Goal: Task Accomplishment & Management: Use online tool/utility

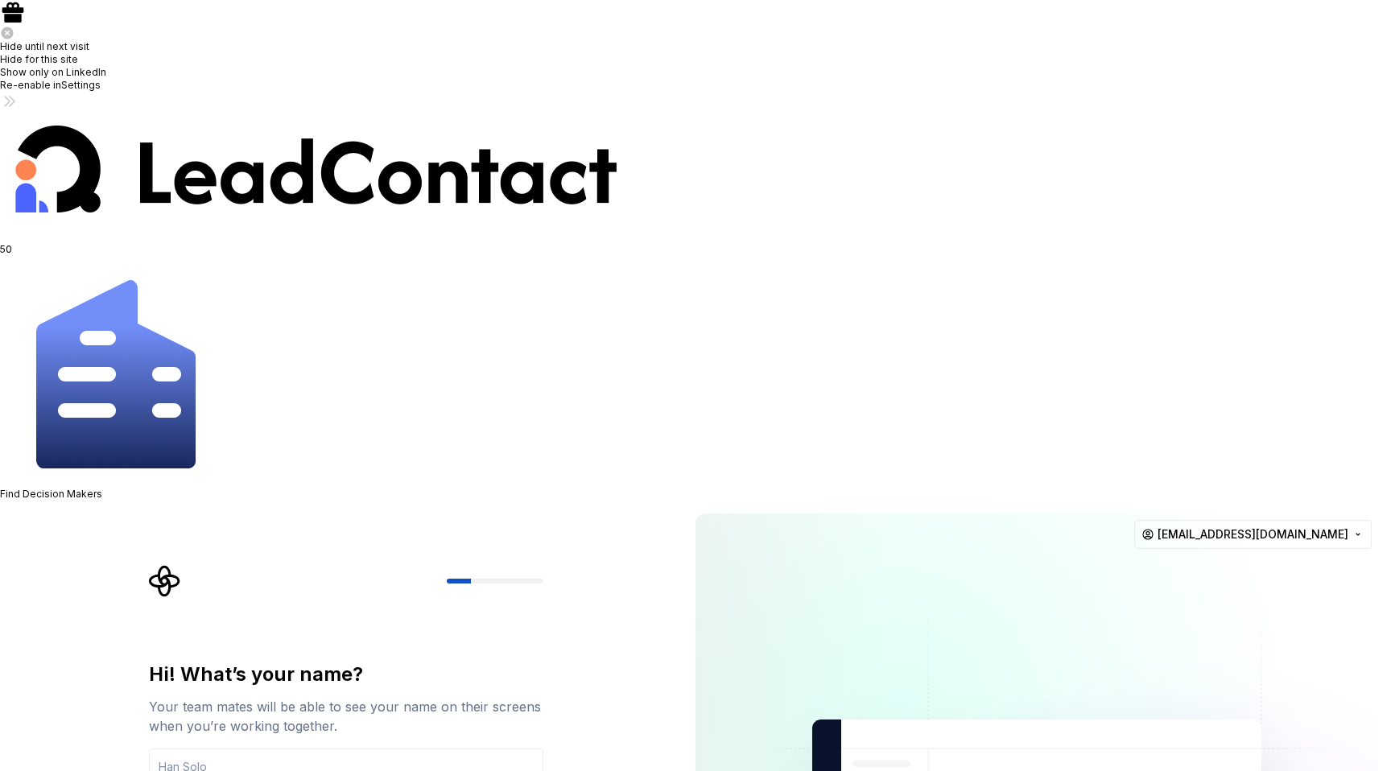
click at [257, 749] on input "text" at bounding box center [346, 766] width 394 height 35
type input "Younus"
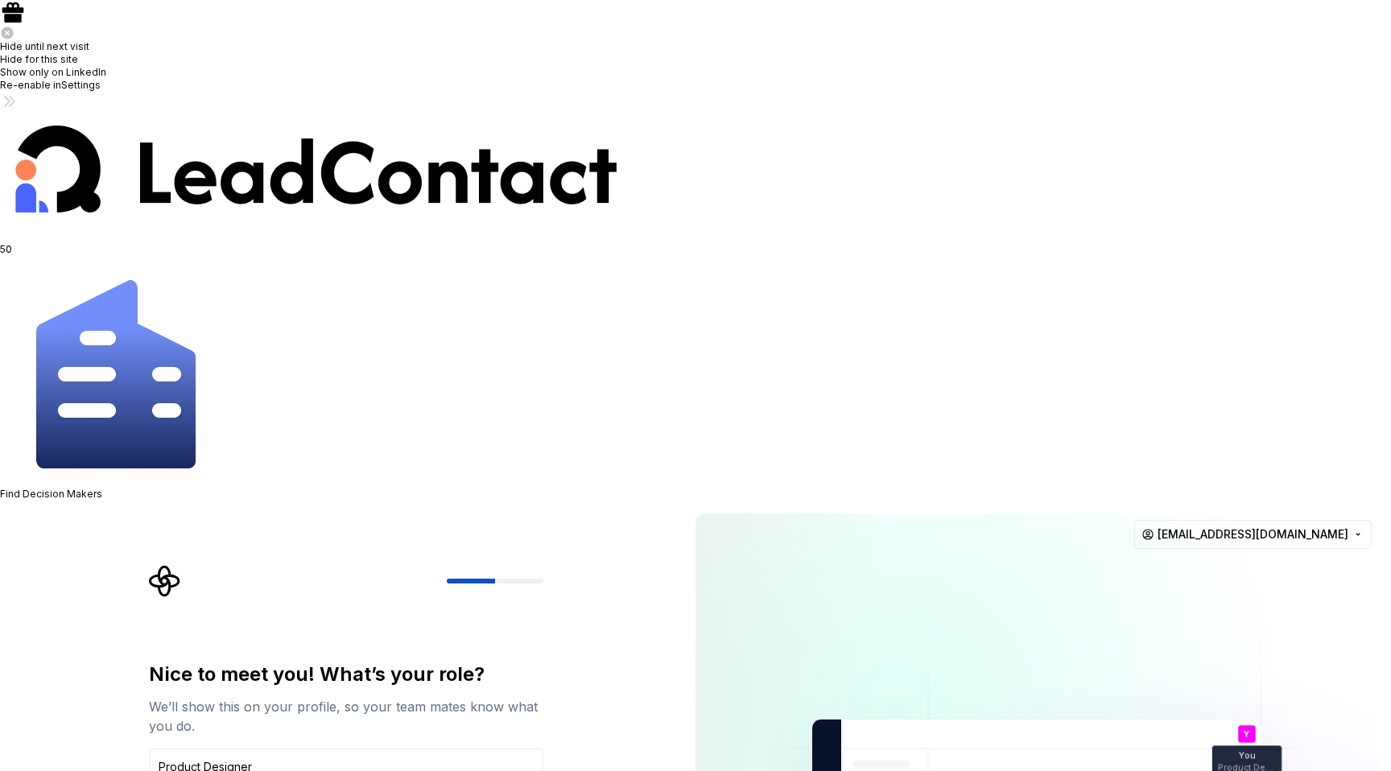
type input "Product Designer"
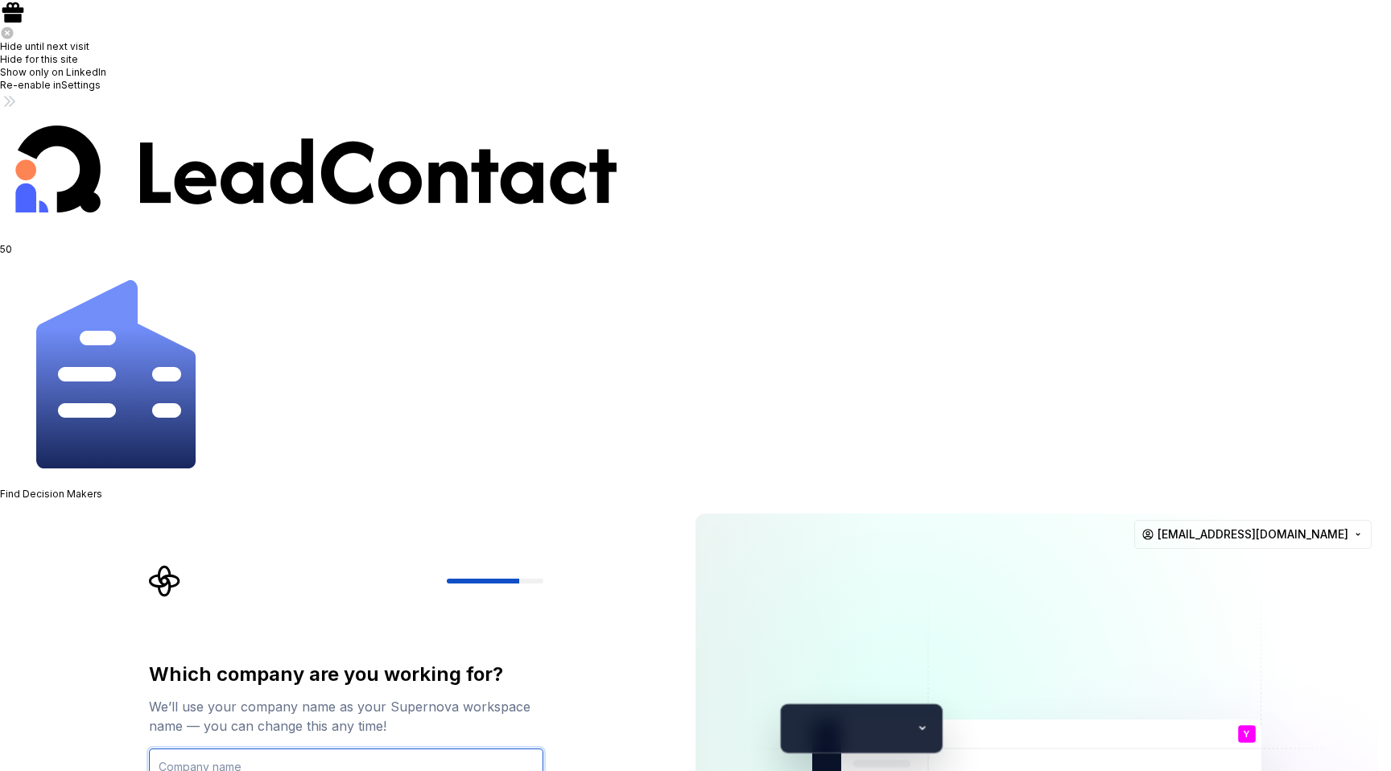
click at [229, 749] on input "text" at bounding box center [346, 766] width 394 height 35
type input "Dot2shape"
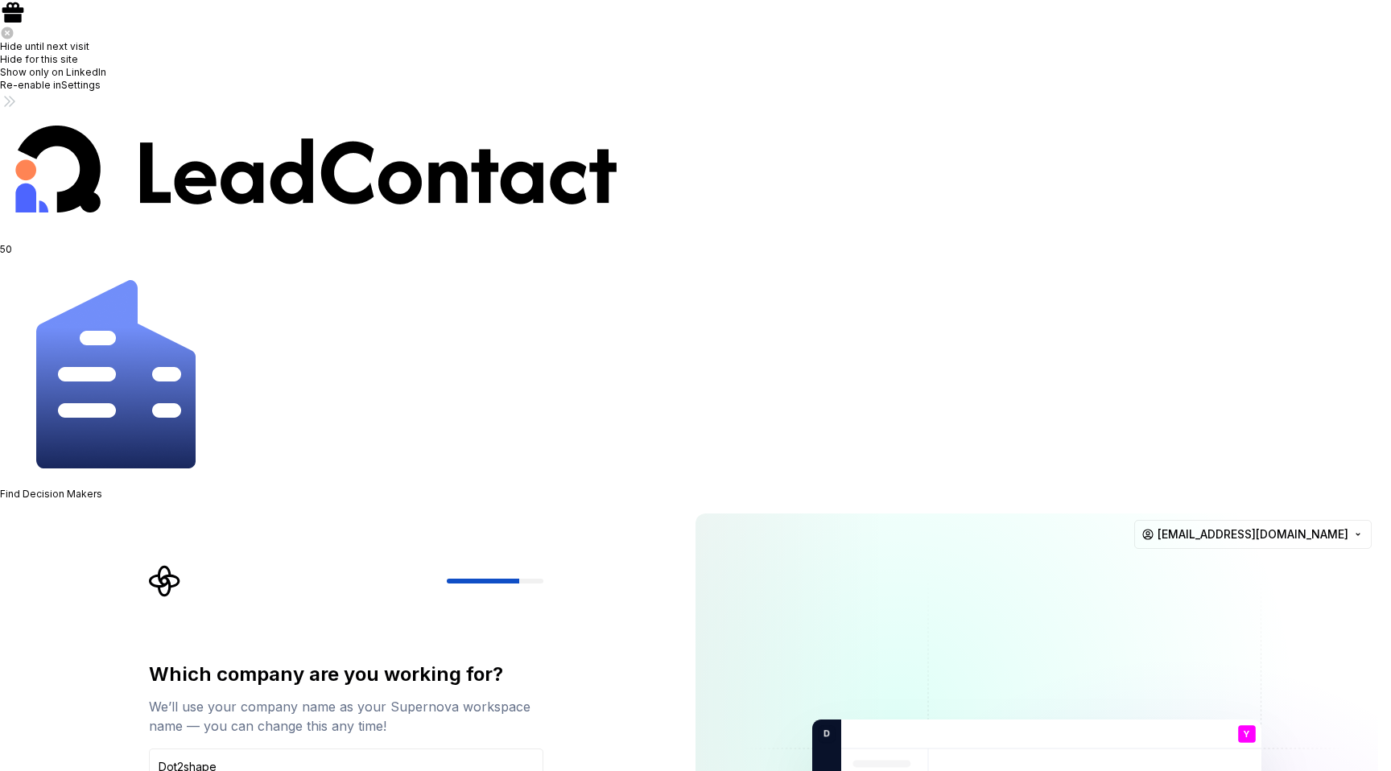
click at [303, 749] on input "text" at bounding box center [346, 766] width 394 height 35
type input "D"
type input "T"
type input "The [PERSON_NAME] Company"
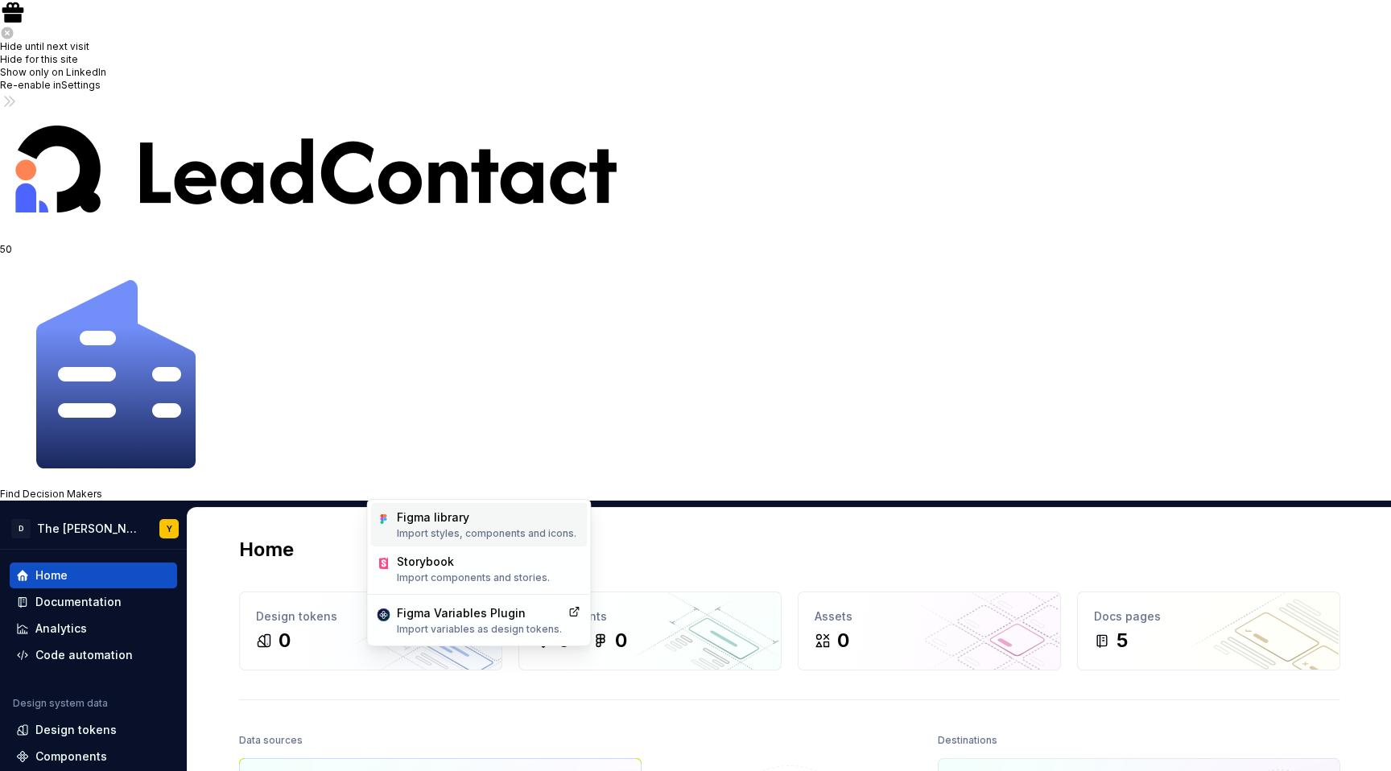
click at [481, 536] on p "Import styles, components and icons." at bounding box center [487, 533] width 180 height 13
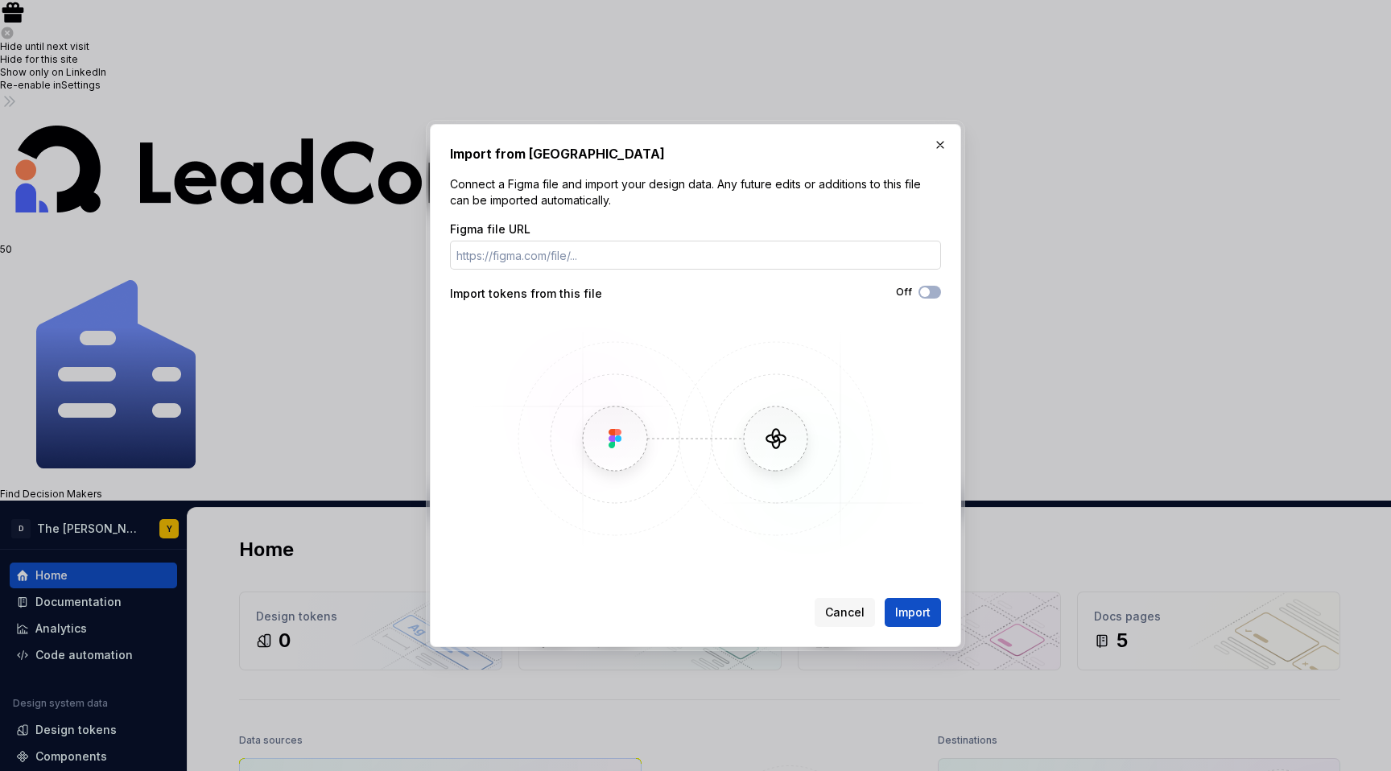
click at [520, 253] on input "Figma file URL" at bounding box center [695, 255] width 491 height 29
click at [627, 253] on input "Figma file URL" at bounding box center [695, 255] width 491 height 29
paste input "[URL][DOMAIN_NAME][PERSON_NAME]"
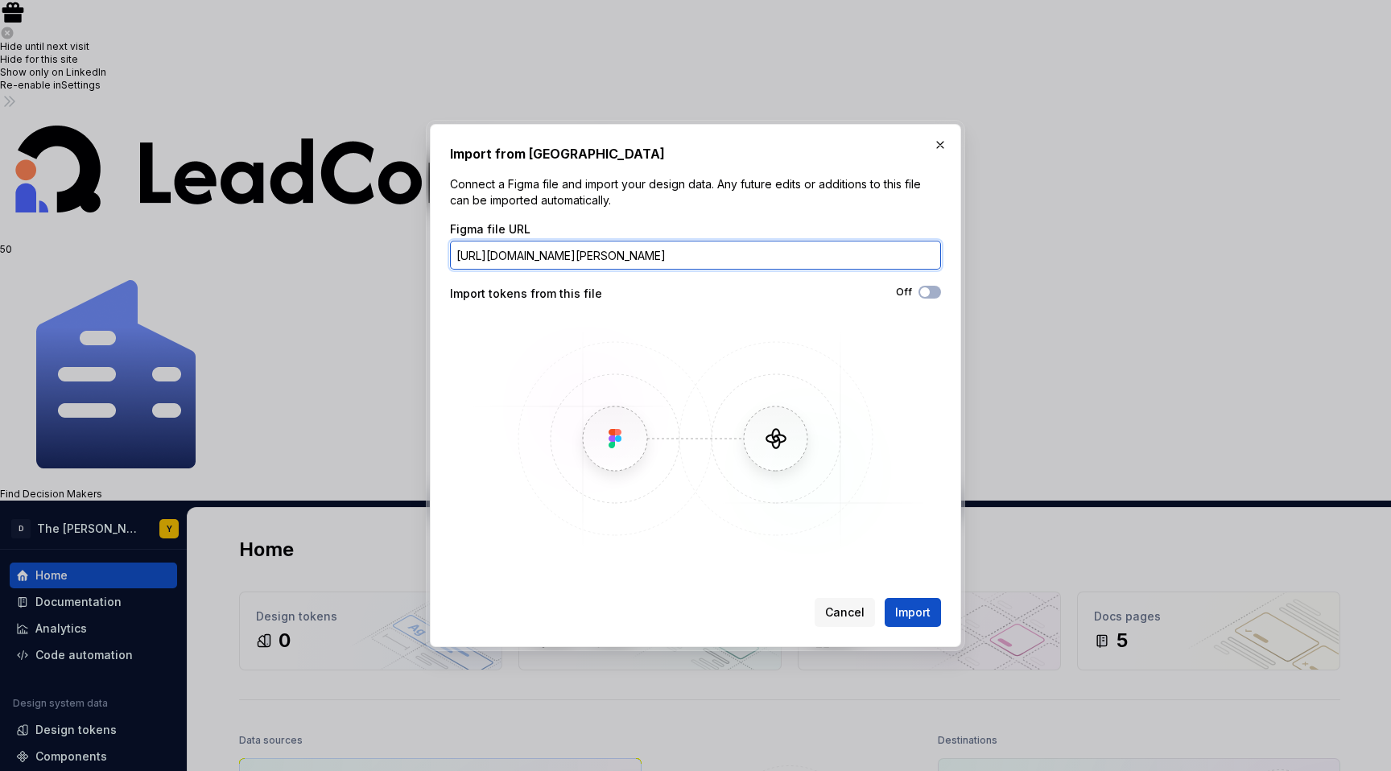
scroll to position [0, 211]
type input "[URL][DOMAIN_NAME][PERSON_NAME]"
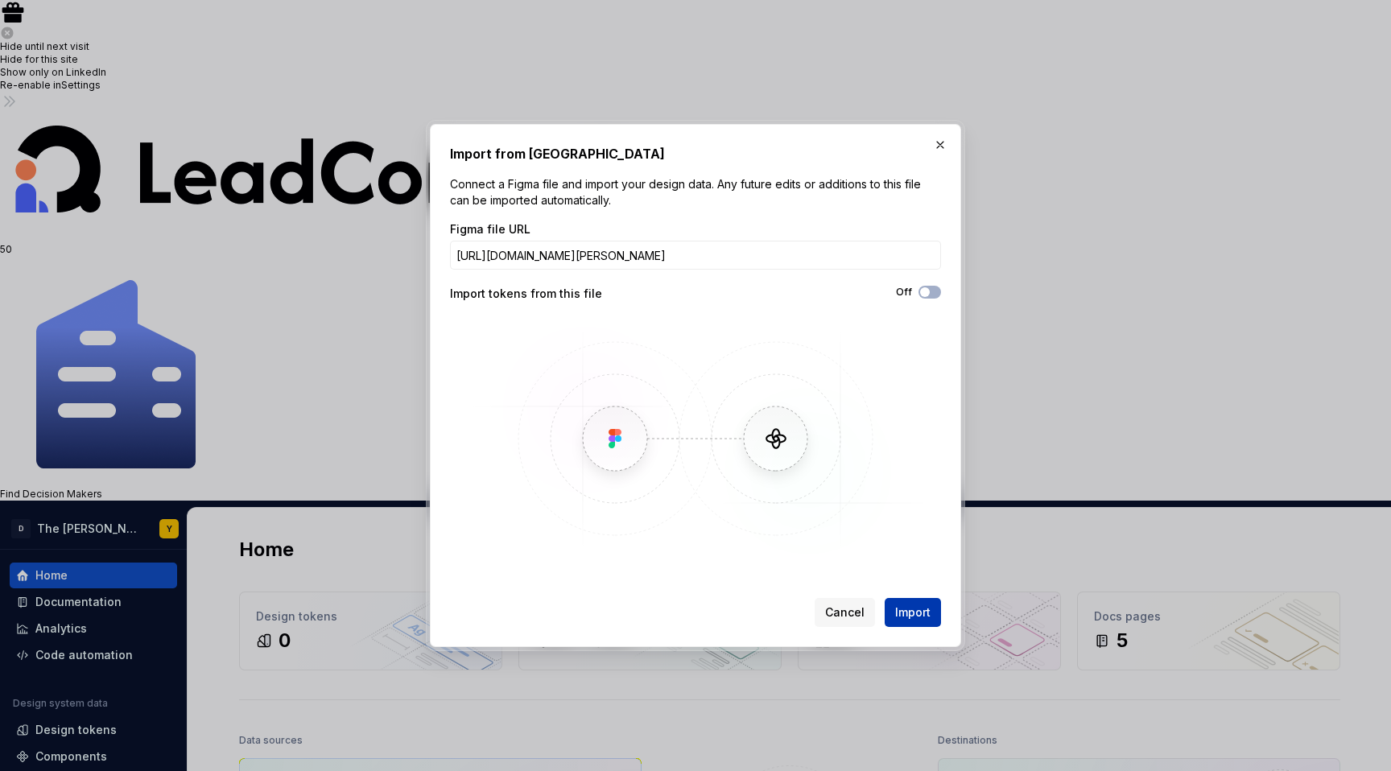
scroll to position [0, 0]
click at [922, 615] on span "Import" at bounding box center [912, 613] width 35 height 16
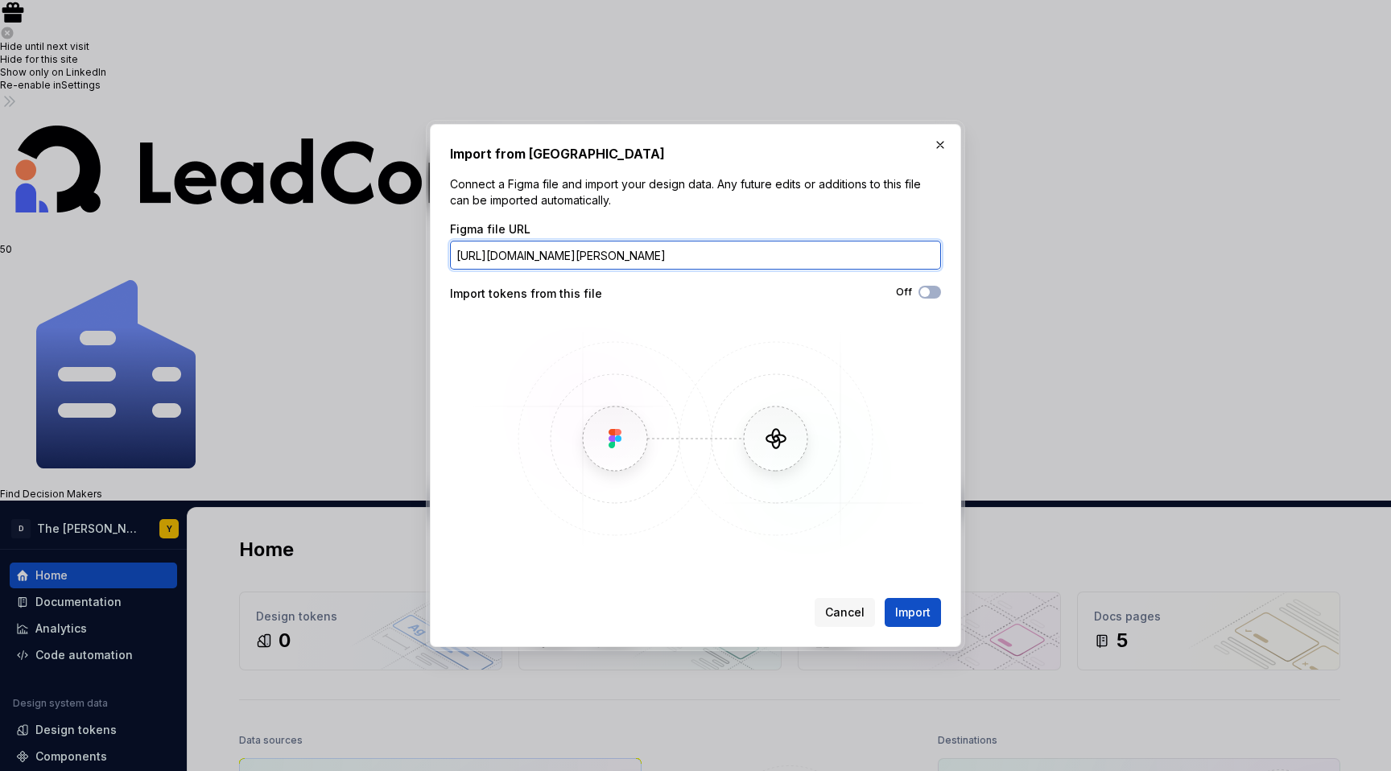
click at [638, 255] on input "[URL][DOMAIN_NAME][PERSON_NAME]" at bounding box center [695, 255] width 491 height 29
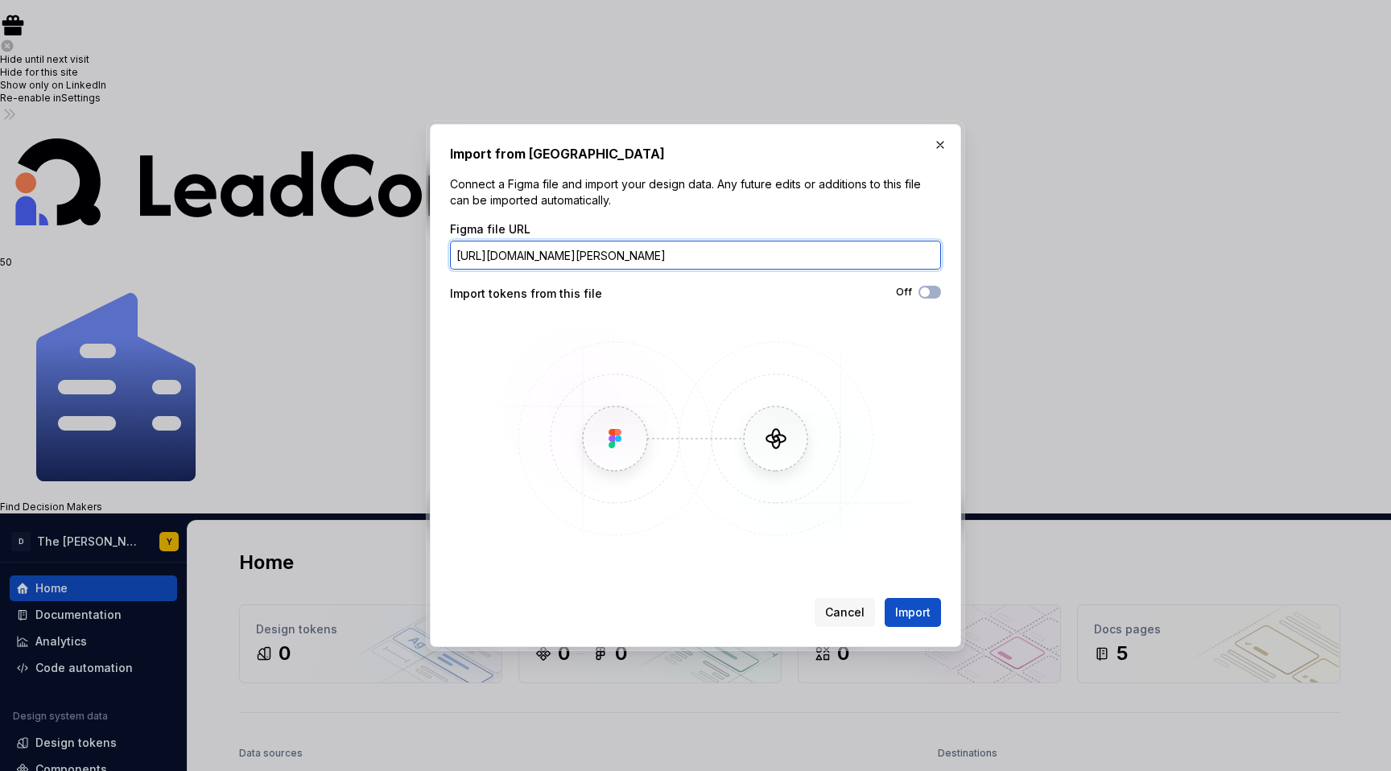
click at [638, 255] on input "[URL][DOMAIN_NAME][PERSON_NAME]" at bounding box center [695, 255] width 491 height 29
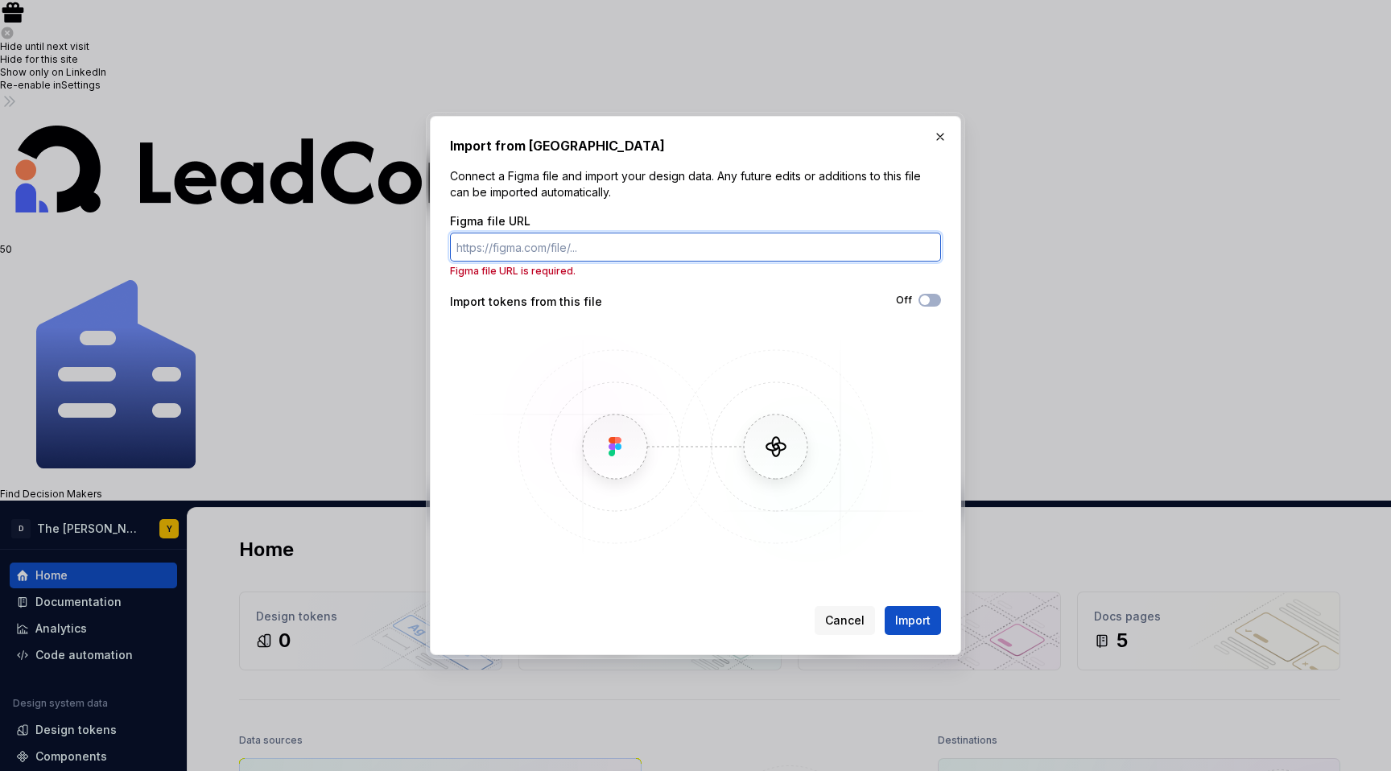
click at [532, 244] on input "Figma file URL" at bounding box center [695, 247] width 491 height 29
click at [568, 355] on img at bounding box center [695, 446] width 467 height 241
click at [675, 247] on input "Figma file URL" at bounding box center [695, 247] width 491 height 29
type input "[URL][DOMAIN_NAME][PERSON_NAME]"
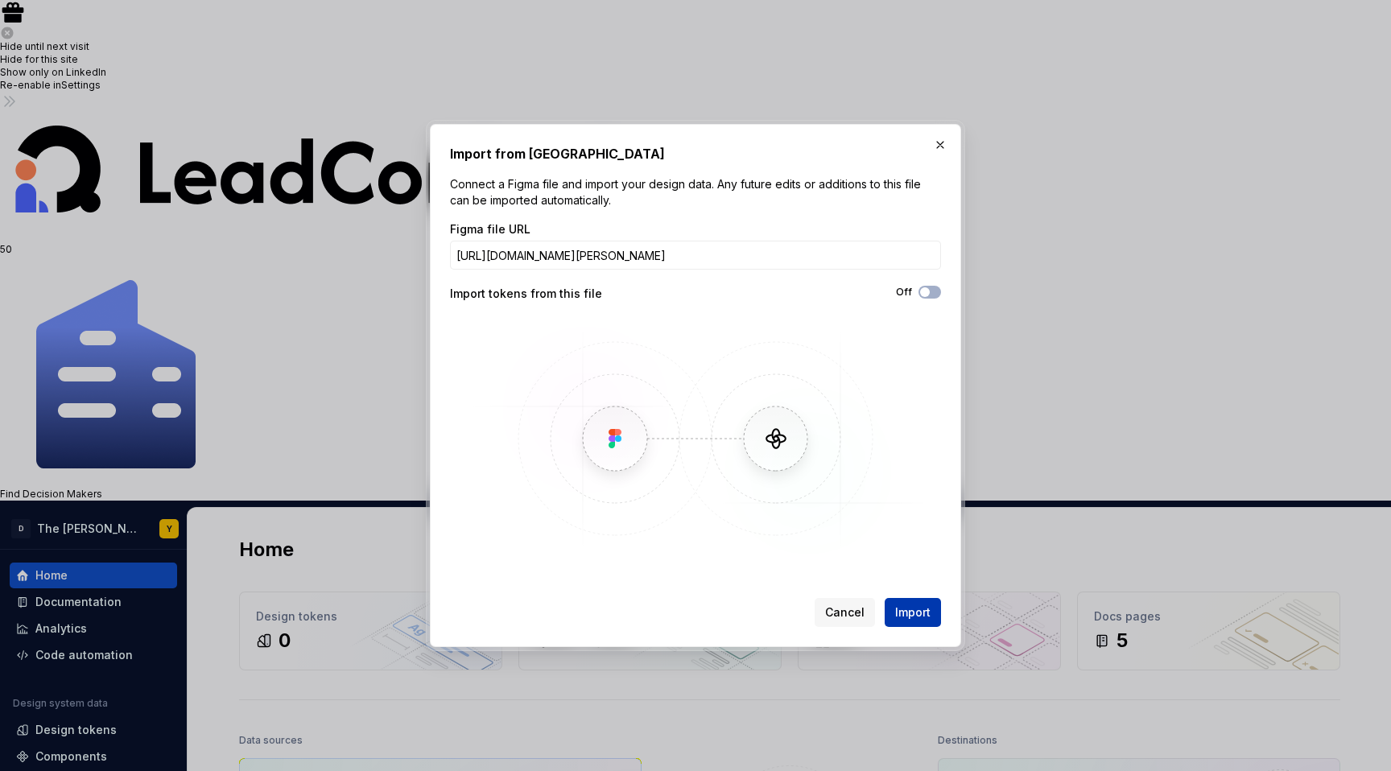
click at [904, 611] on span "Import" at bounding box center [912, 613] width 35 height 16
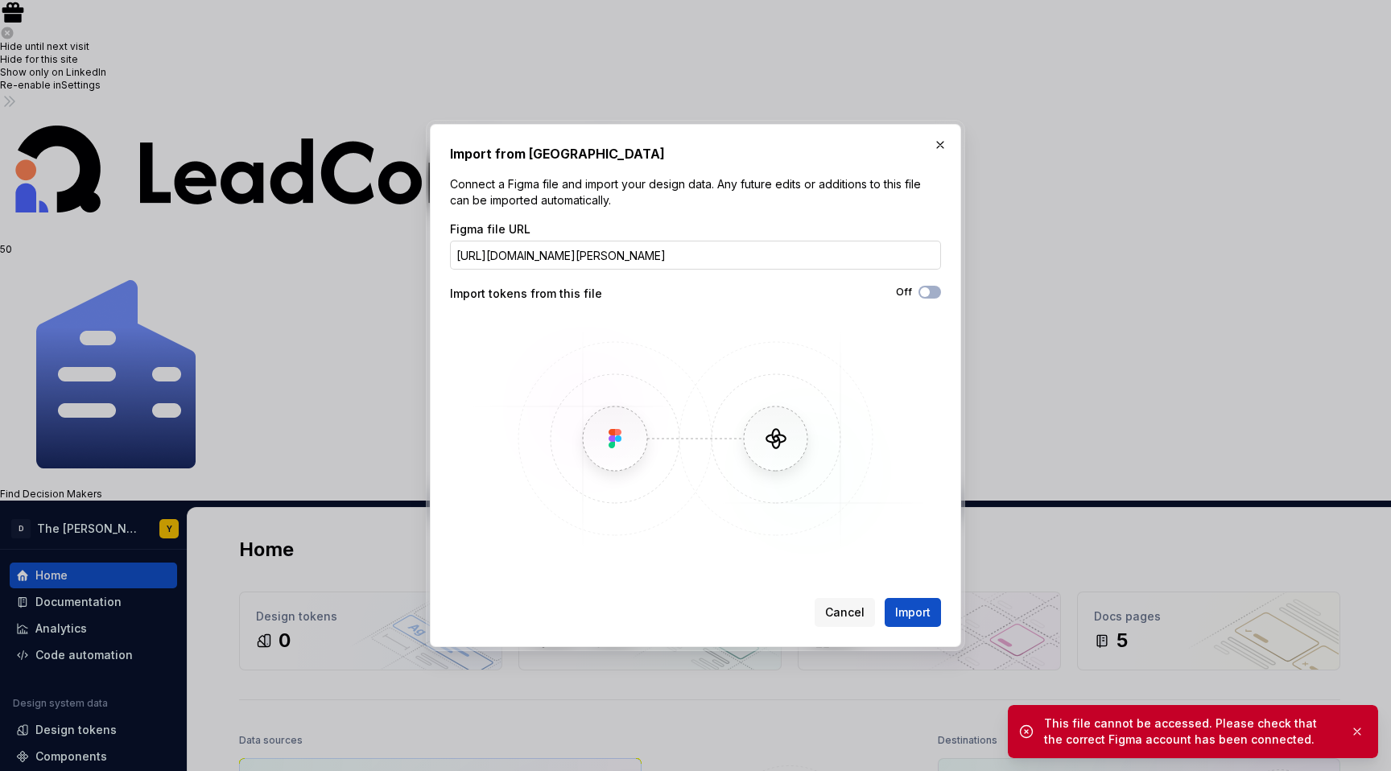
click at [918, 254] on input "[URL][DOMAIN_NAME][PERSON_NAME]" at bounding box center [695, 255] width 491 height 29
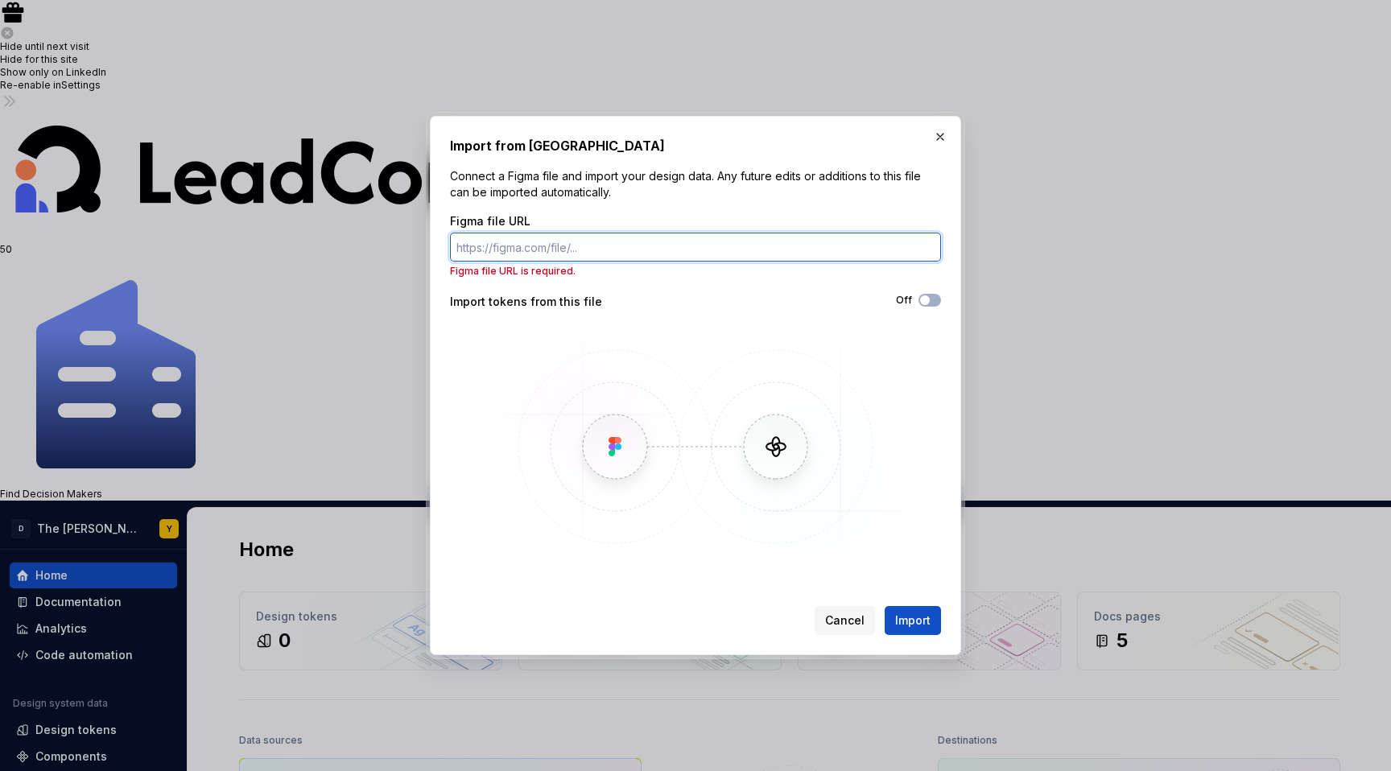
click at [582, 247] on input "Figma file URL" at bounding box center [695, 247] width 491 height 29
paste input "[URL][DOMAIN_NAME][PERSON_NAME]"
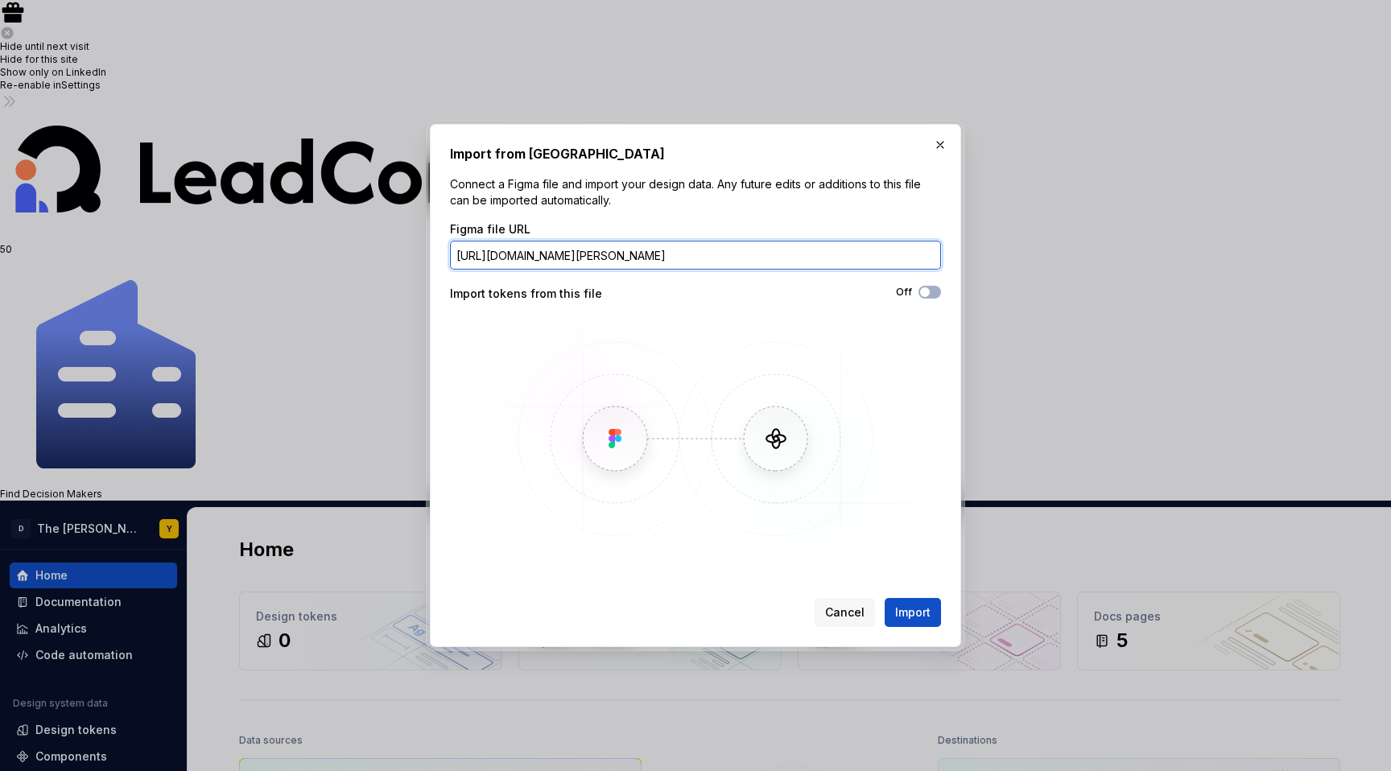
type input "[URL][DOMAIN_NAME][PERSON_NAME]"
click at [635, 252] on input "[URL][DOMAIN_NAME][PERSON_NAME]" at bounding box center [695, 255] width 491 height 29
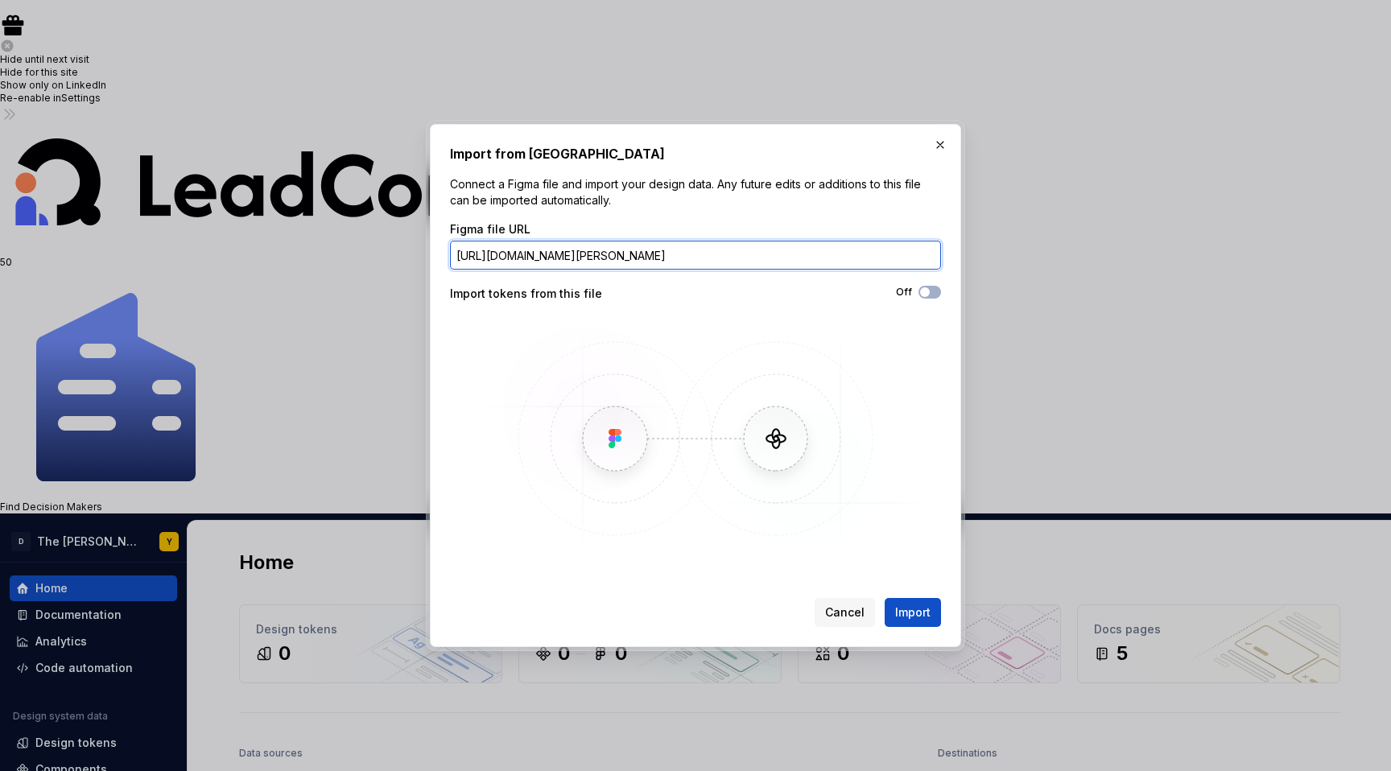
click at [635, 252] on input "[URL][DOMAIN_NAME][PERSON_NAME]" at bounding box center [695, 255] width 491 height 29
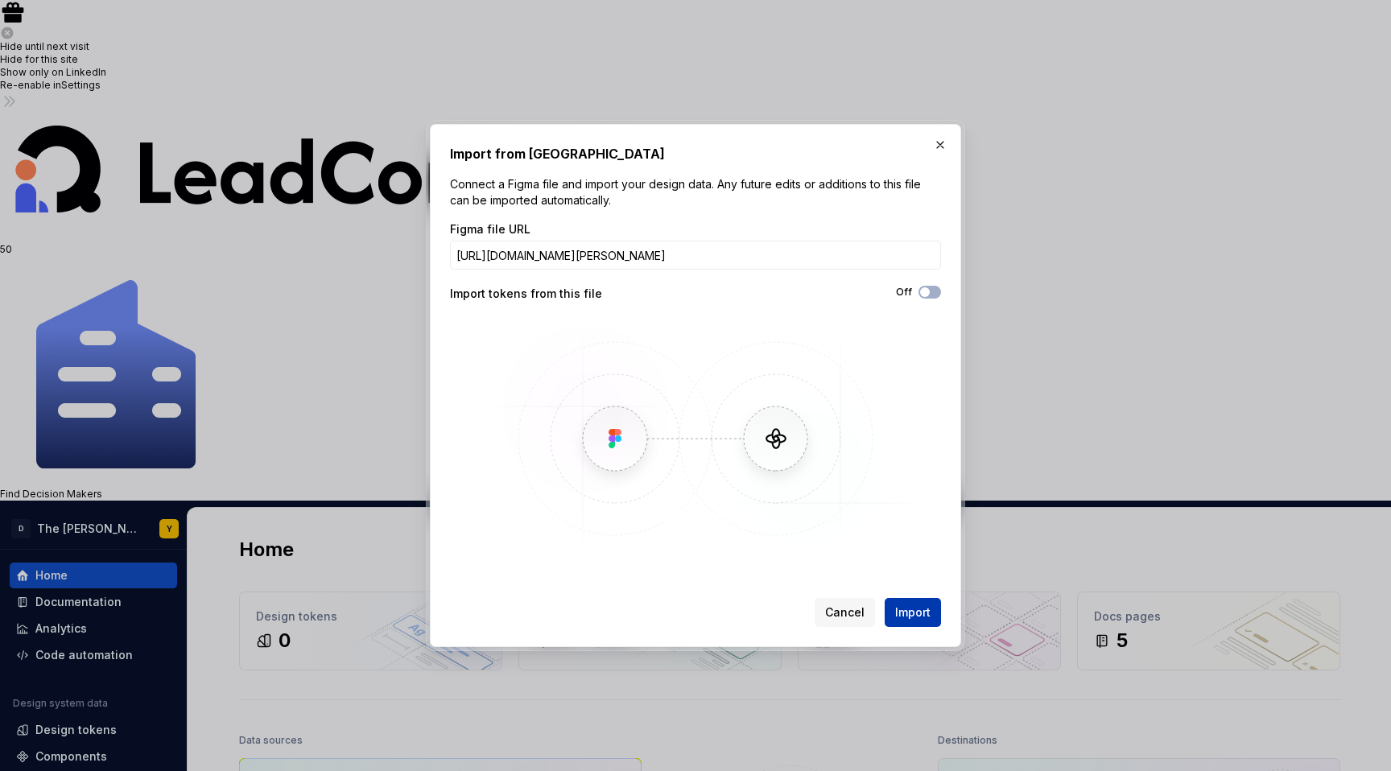
click at [918, 609] on span "Import" at bounding box center [912, 613] width 35 height 16
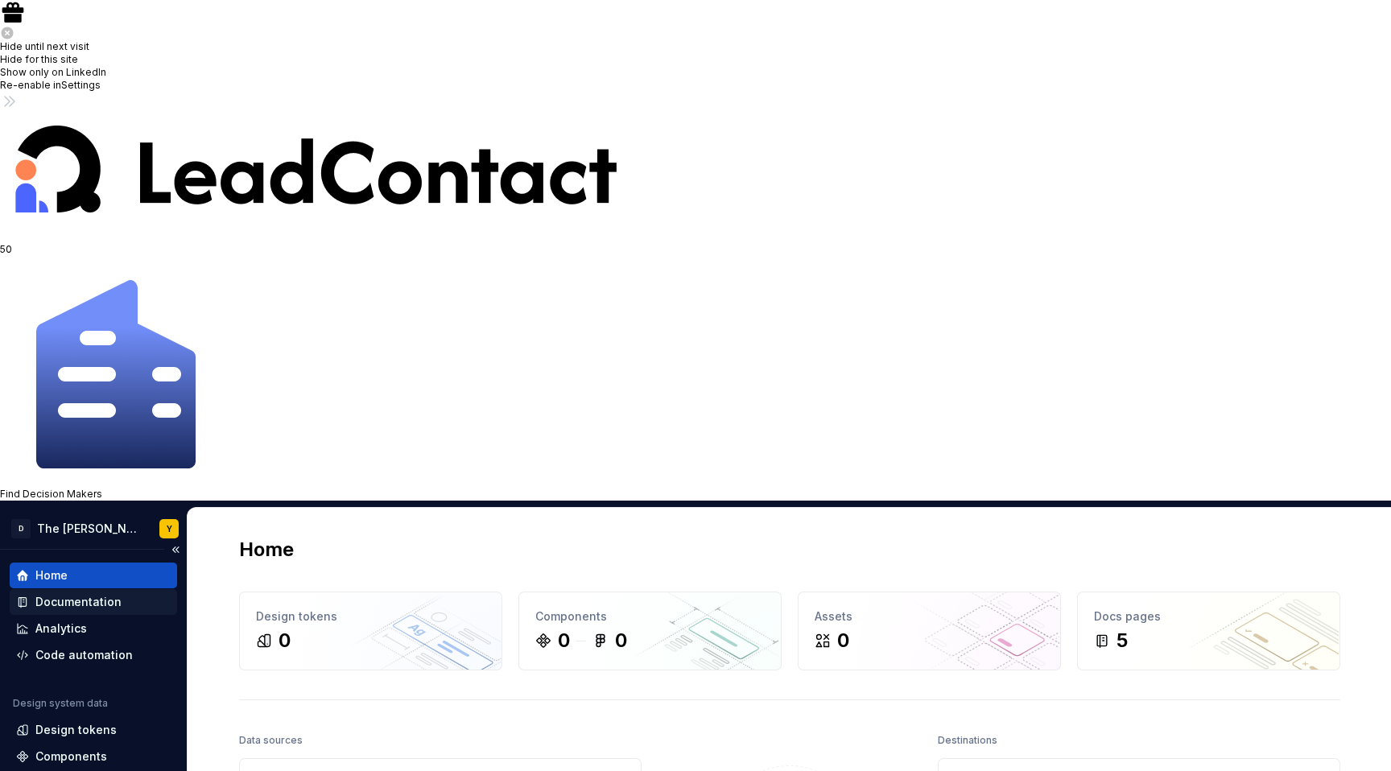
click at [82, 589] on div "Documentation" at bounding box center [93, 602] width 167 height 26
click at [79, 594] on div "Documentation" at bounding box center [78, 602] width 86 height 16
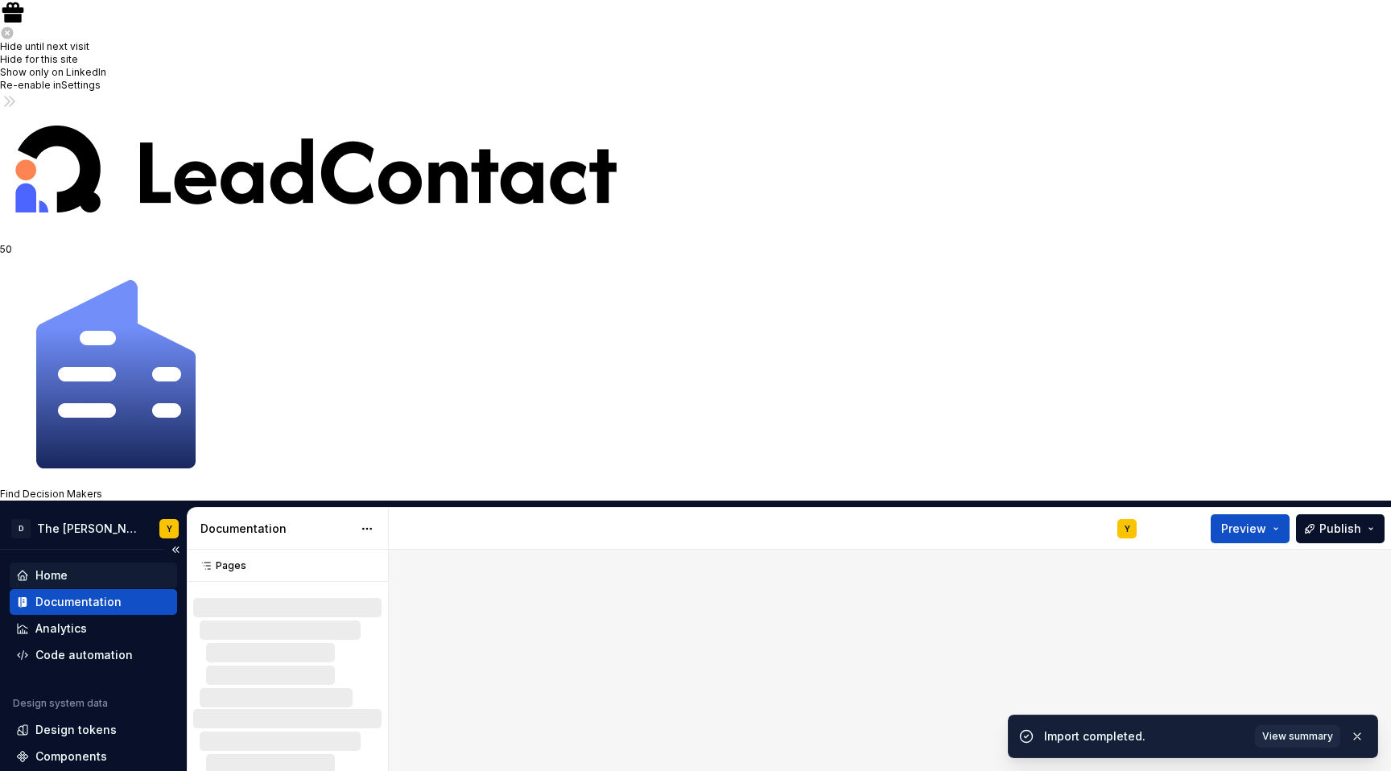
click at [64, 568] on div "Home" at bounding box center [51, 576] width 32 height 16
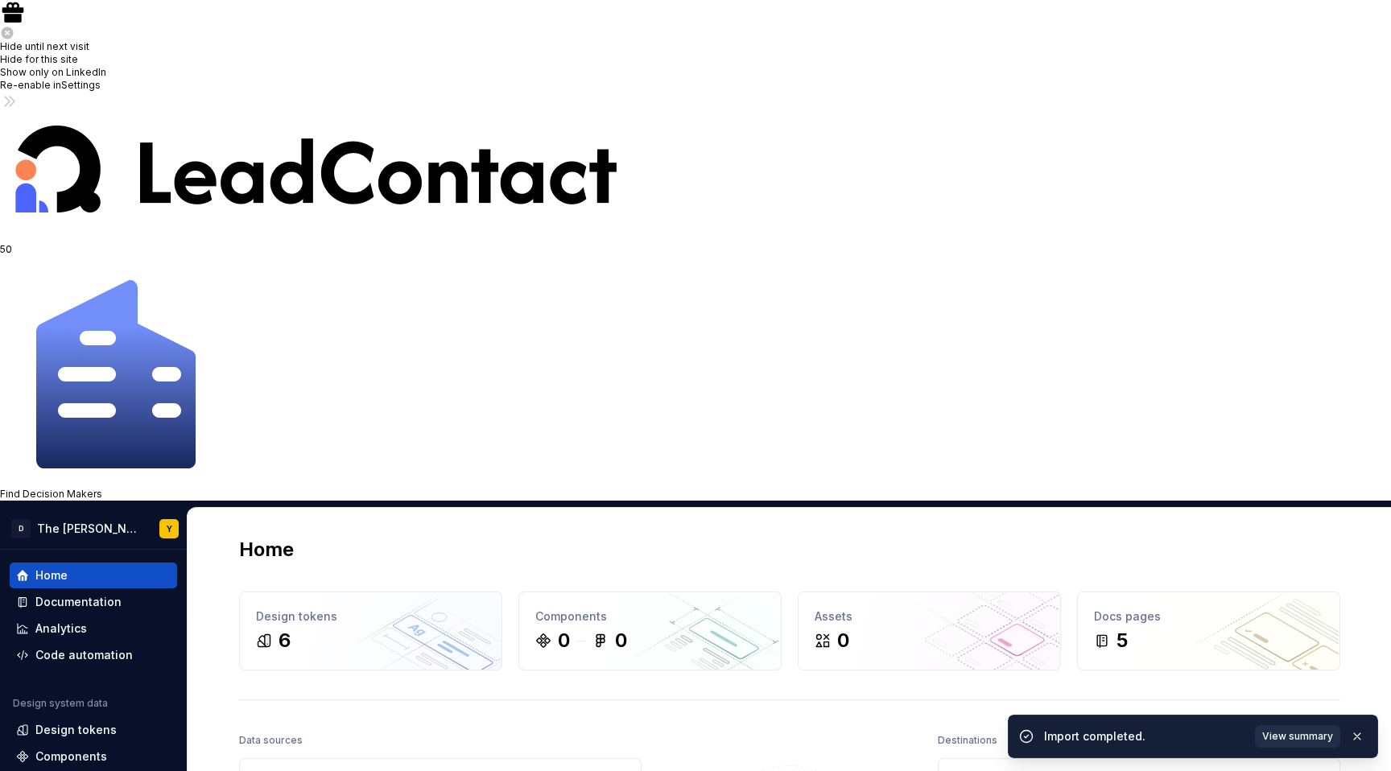
click at [1298, 734] on span "View summary" at bounding box center [1297, 736] width 71 height 13
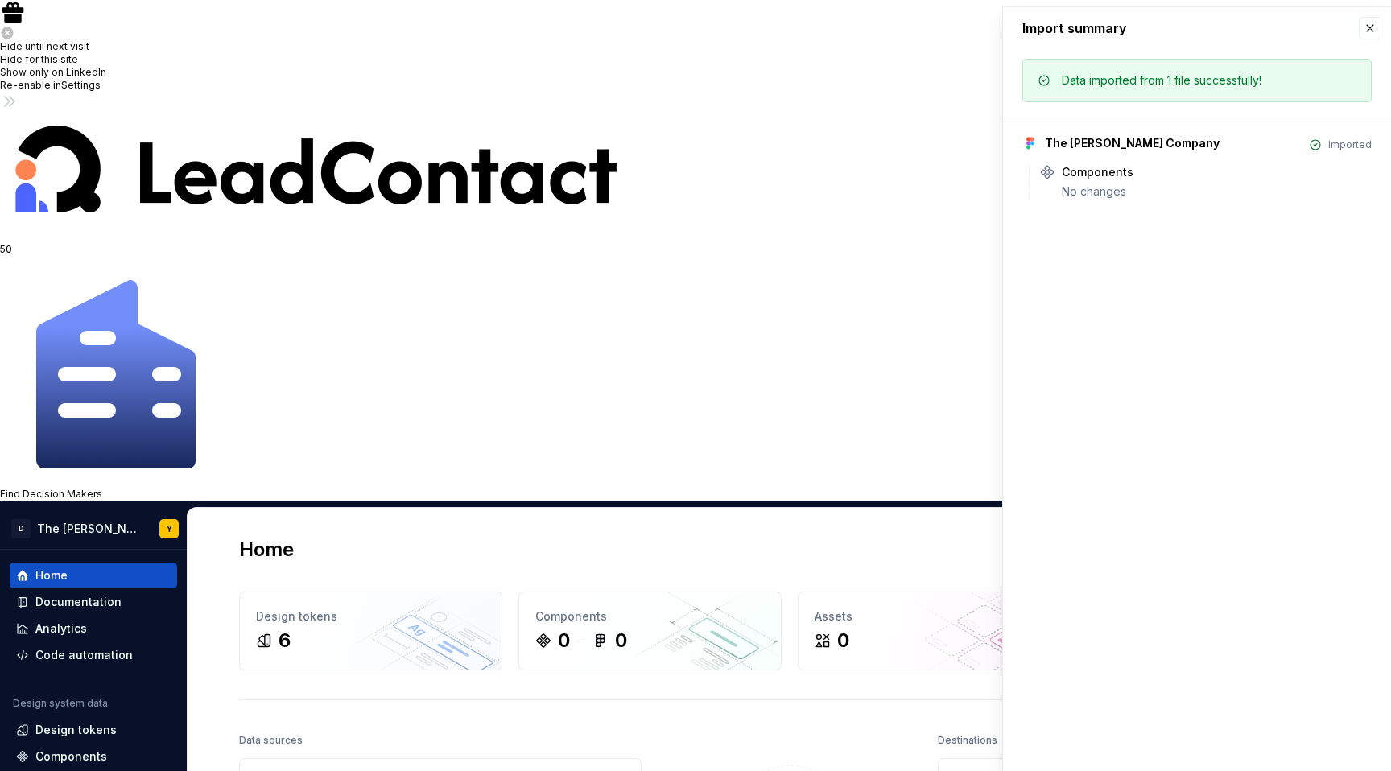
click at [1092, 147] on div "The [PERSON_NAME] Company" at bounding box center [1132, 143] width 175 height 16
click at [1088, 173] on div "Components" at bounding box center [1098, 172] width 72 height 16
click at [1033, 173] on div "Components No changes" at bounding box center [1200, 181] width 343 height 35
click at [1055, 173] on div "Components No changes" at bounding box center [1205, 181] width 332 height 35
click at [1083, 175] on div "Components" at bounding box center [1098, 172] width 72 height 16
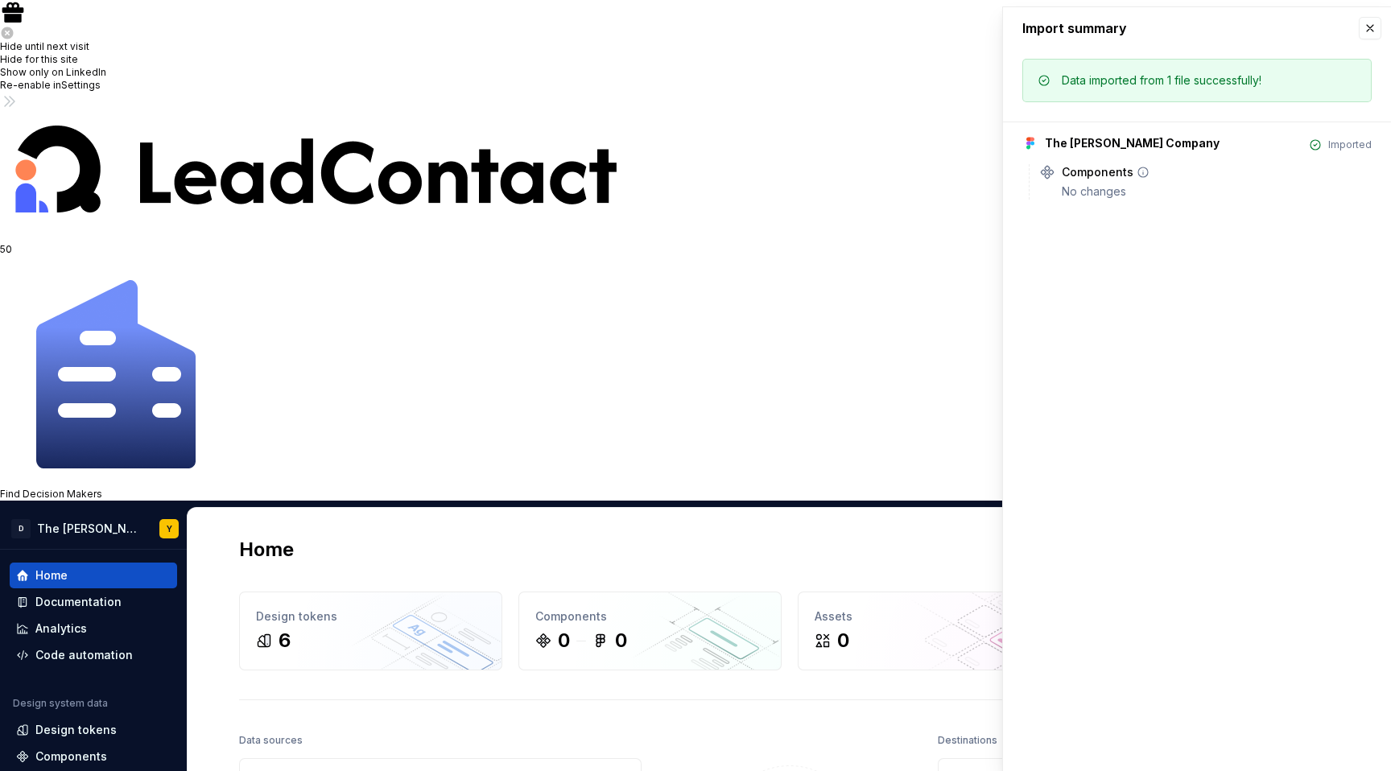
click at [1083, 171] on div "Components" at bounding box center [1098, 172] width 72 height 16
click at [1088, 163] on div "The [PERSON_NAME] Company Imported Components No changes" at bounding box center [1196, 161] width 349 height 78
click at [1052, 146] on div "The [PERSON_NAME] Company" at bounding box center [1132, 143] width 175 height 16
click at [1197, 61] on div "Data imported from 1 file successfully!" at bounding box center [1196, 80] width 349 height 43
click at [312, 592] on div "Design tokens 6" at bounding box center [371, 630] width 262 height 77
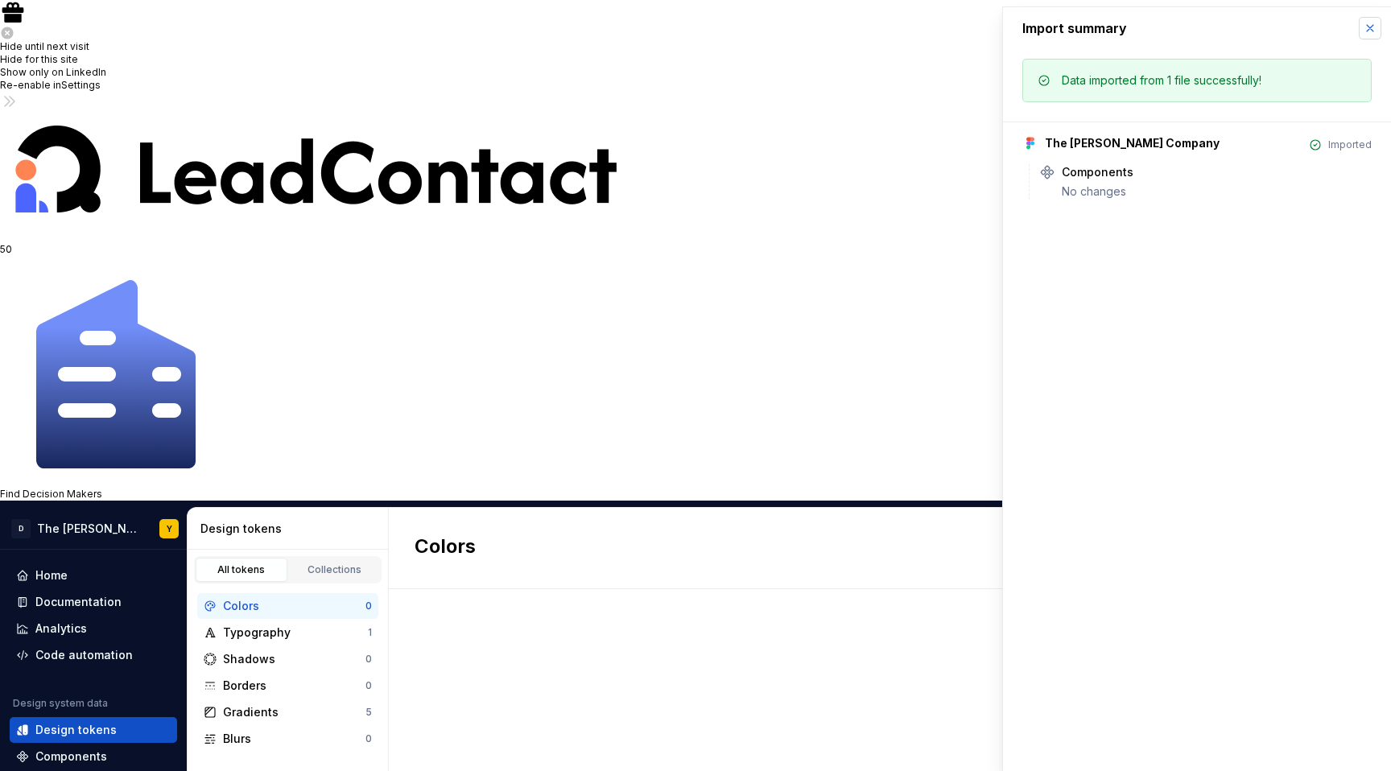
click at [1365, 25] on button "button" at bounding box center [1370, 28] width 23 height 23
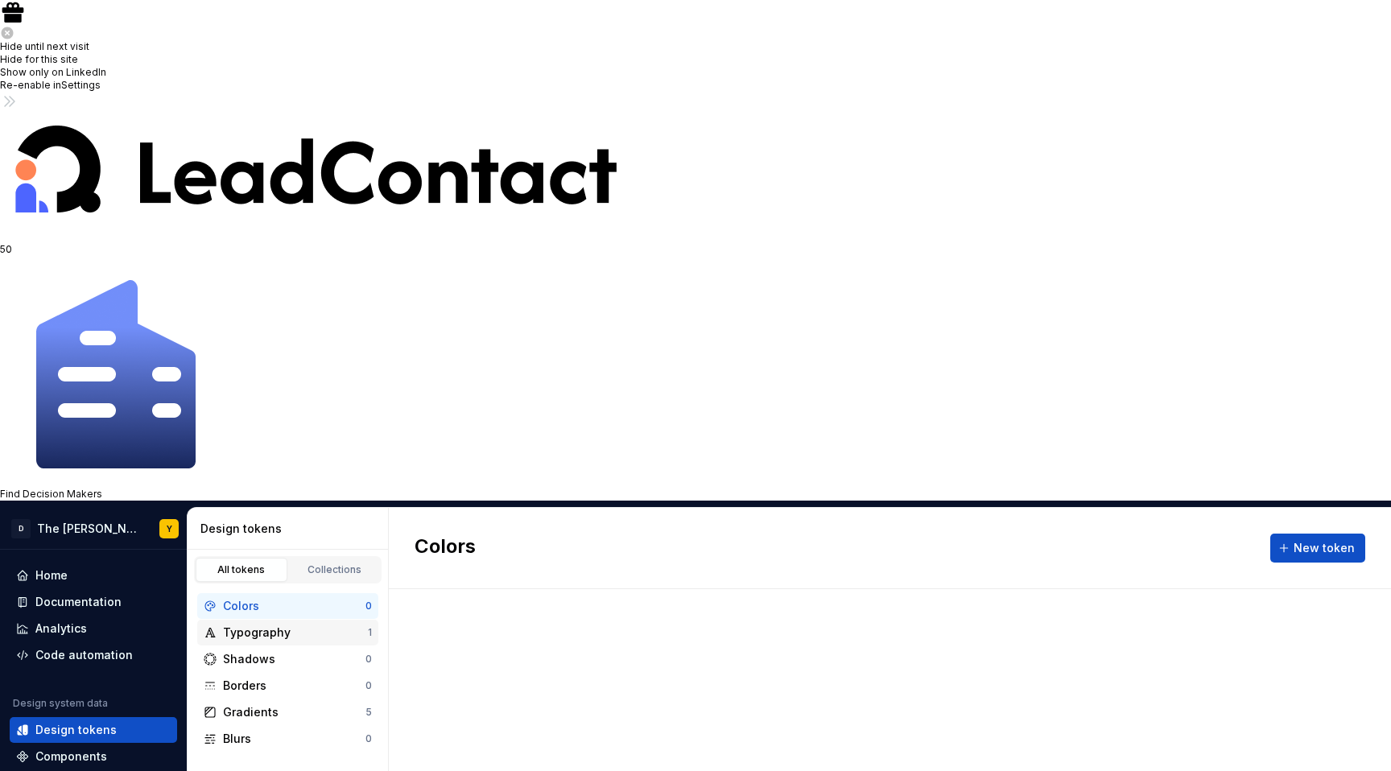
click at [262, 625] on div "Typography" at bounding box center [295, 633] width 145 height 16
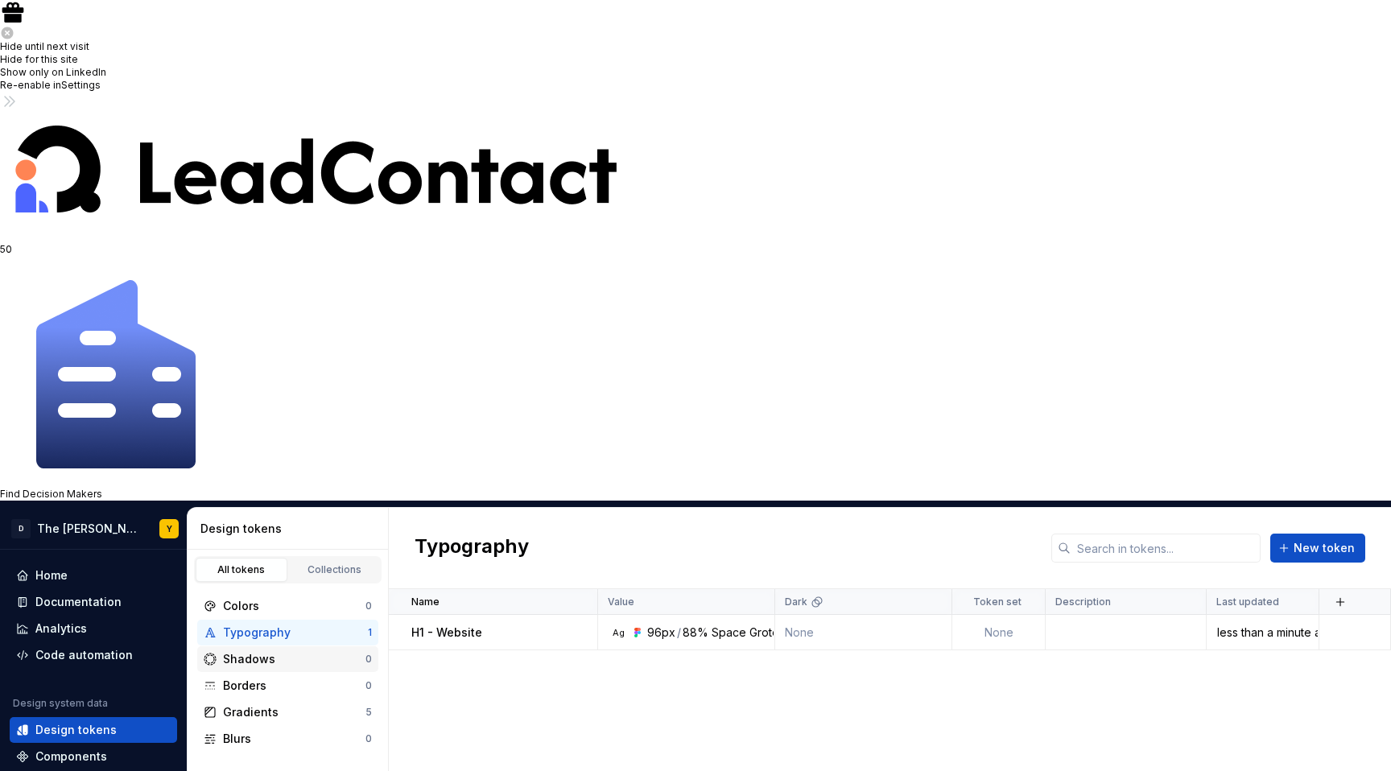
click at [300, 651] on div "Shadows" at bounding box center [294, 659] width 142 height 16
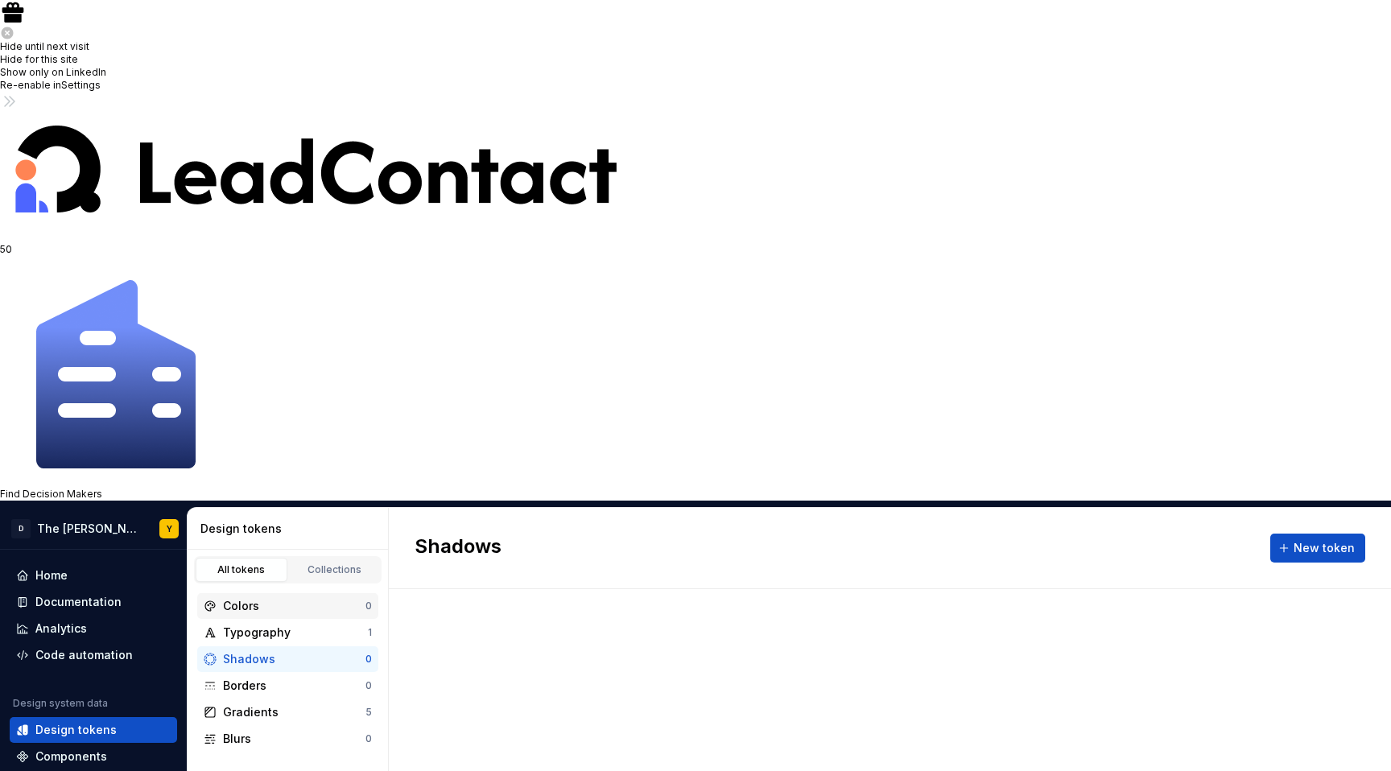
click at [282, 598] on div "Colors" at bounding box center [294, 606] width 142 height 16
click at [329, 563] on div "Collections" at bounding box center [335, 569] width 80 height 13
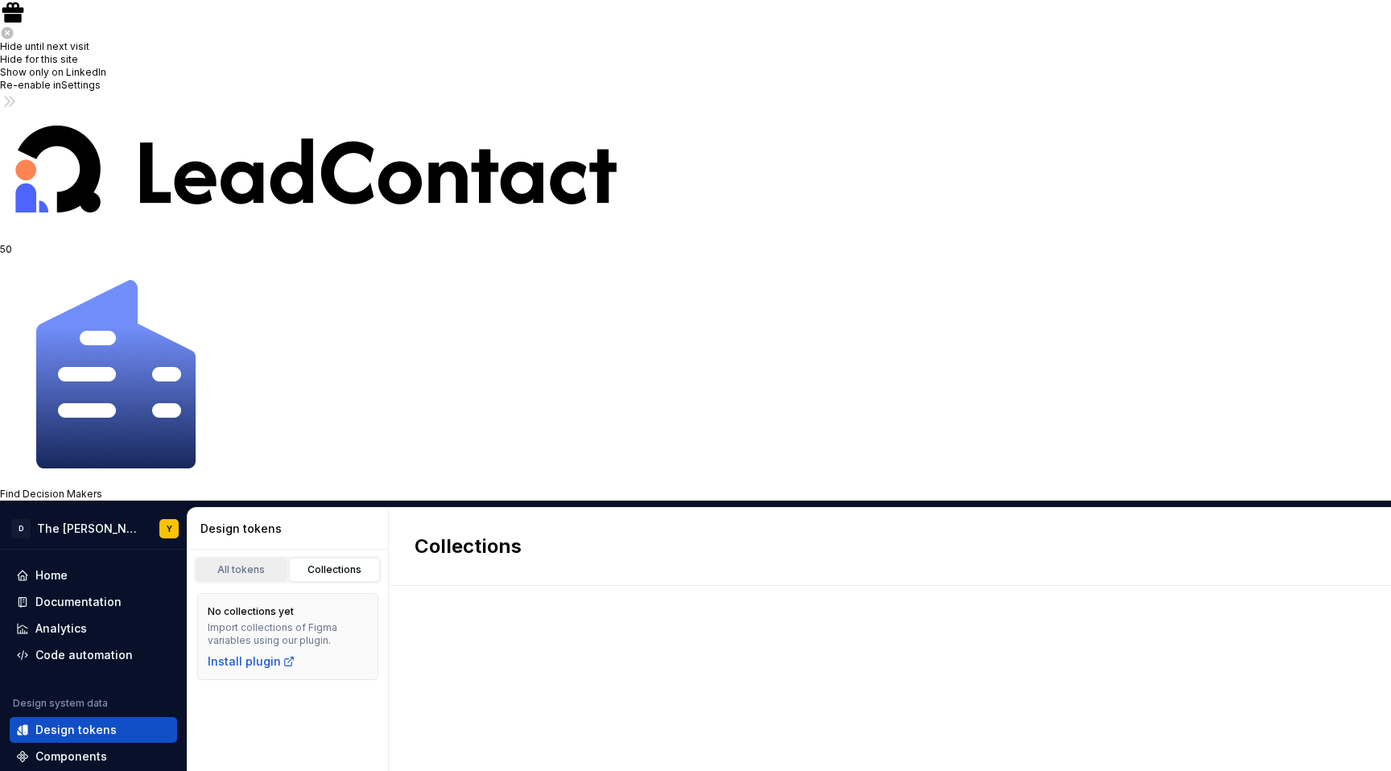
click at [227, 563] on div "All tokens" at bounding box center [241, 569] width 80 height 13
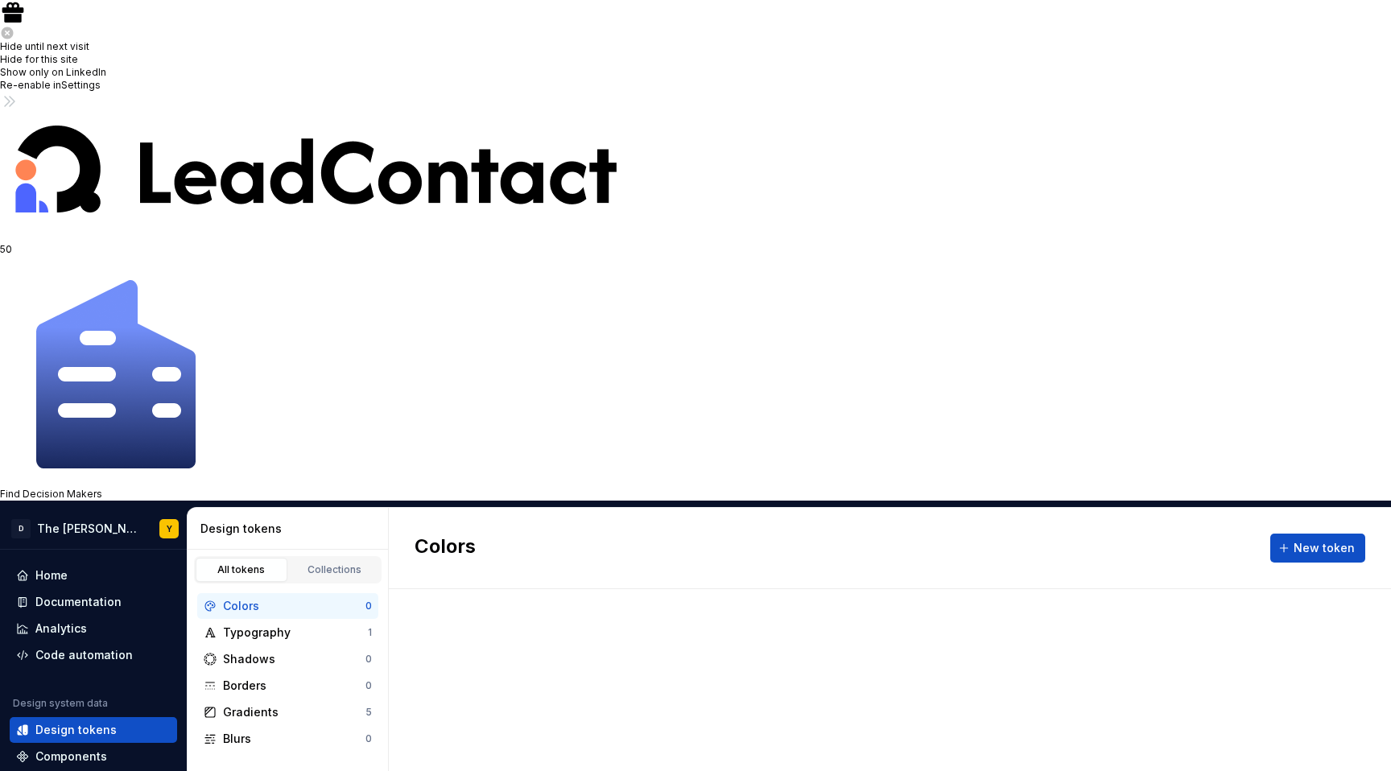
click at [259, 598] on div "Colors" at bounding box center [294, 606] width 142 height 16
click at [270, 625] on div "Typography" at bounding box center [295, 633] width 145 height 16
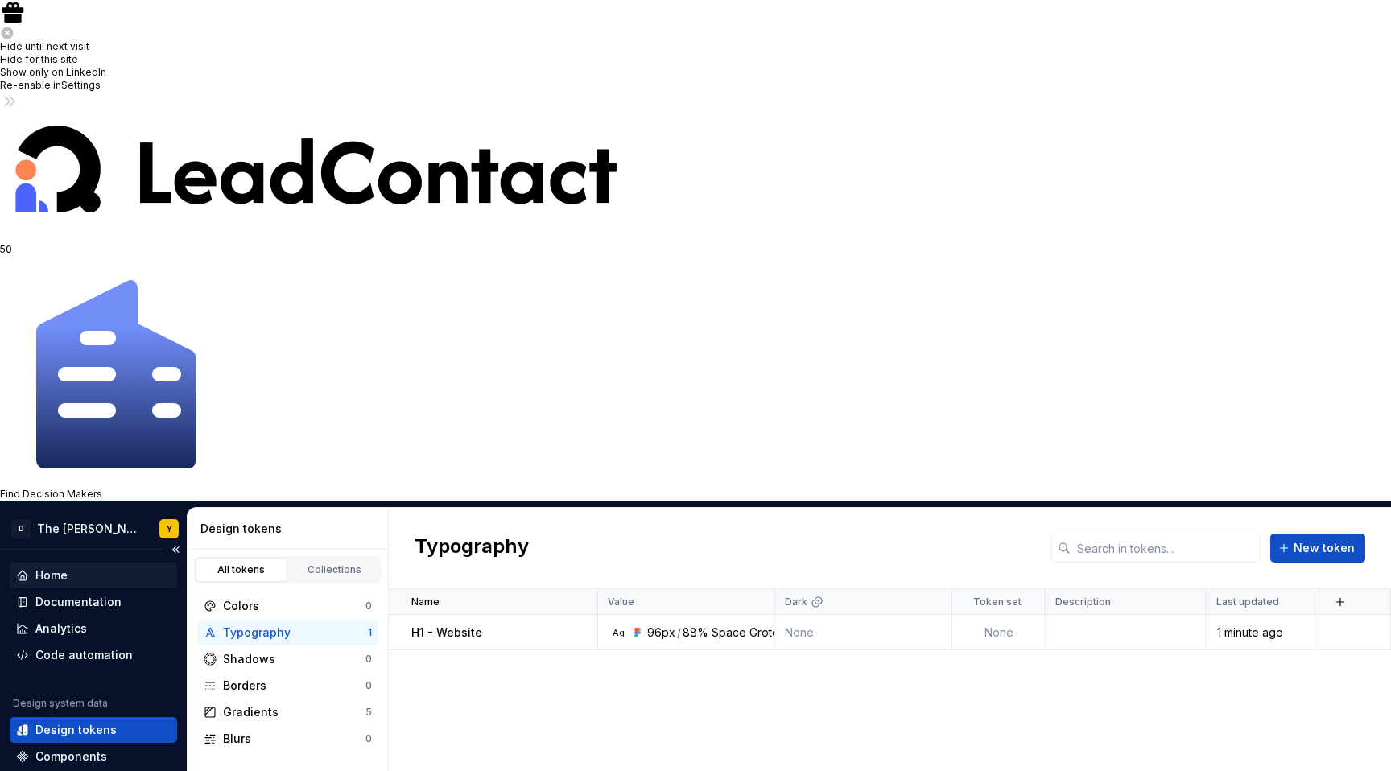
click at [60, 568] on div "Home" at bounding box center [51, 576] width 32 height 16
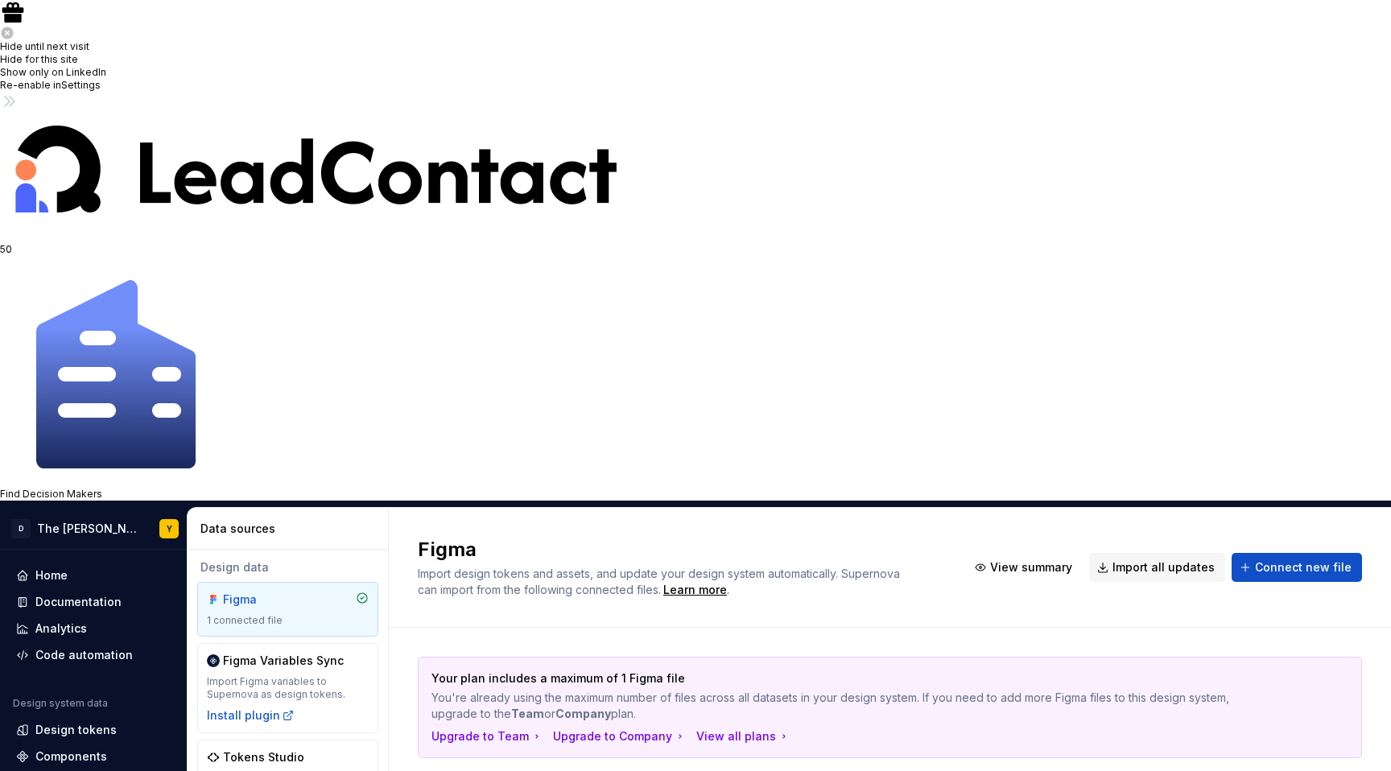
click at [243, 708] on div "Install plugin" at bounding box center [251, 716] width 88 height 16
click at [67, 568] on div "Home" at bounding box center [51, 576] width 32 height 16
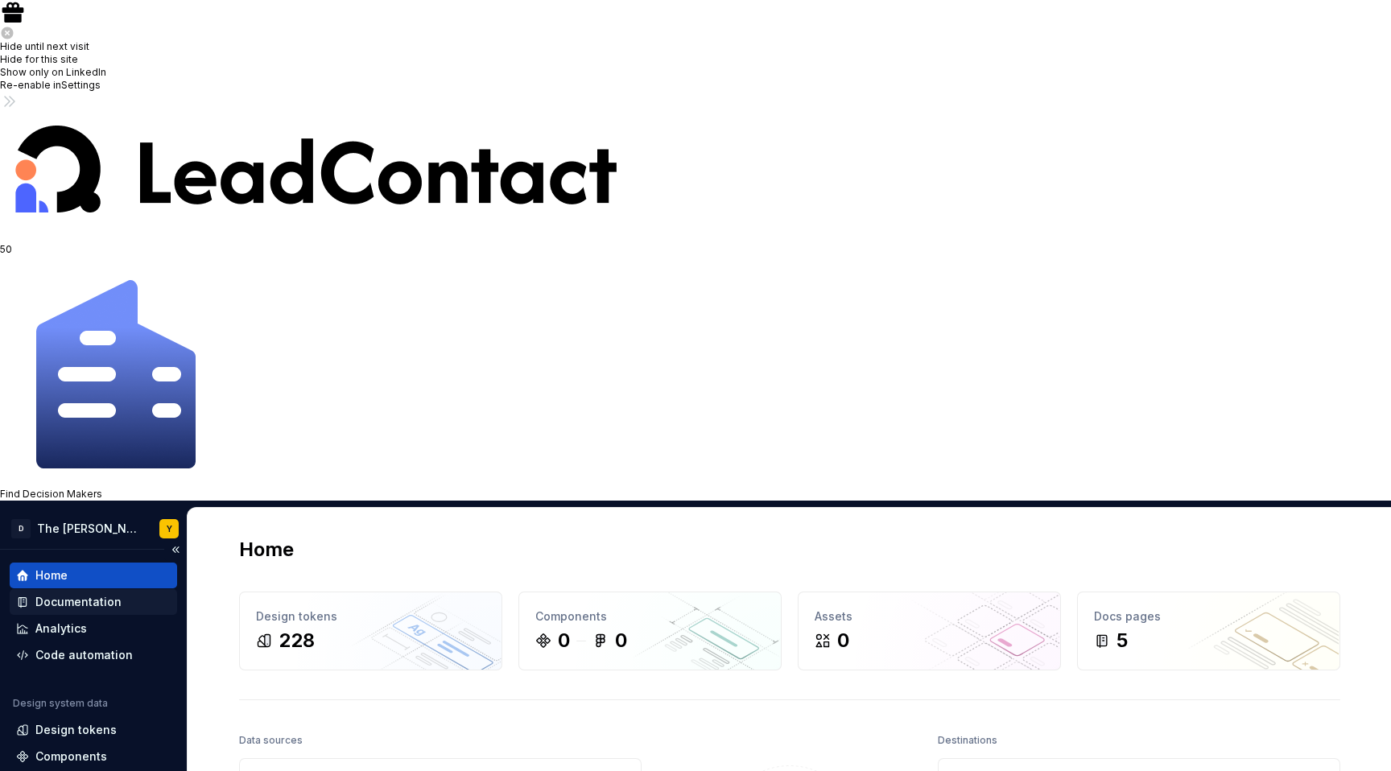
click at [101, 594] on div "Documentation" at bounding box center [78, 602] width 86 height 16
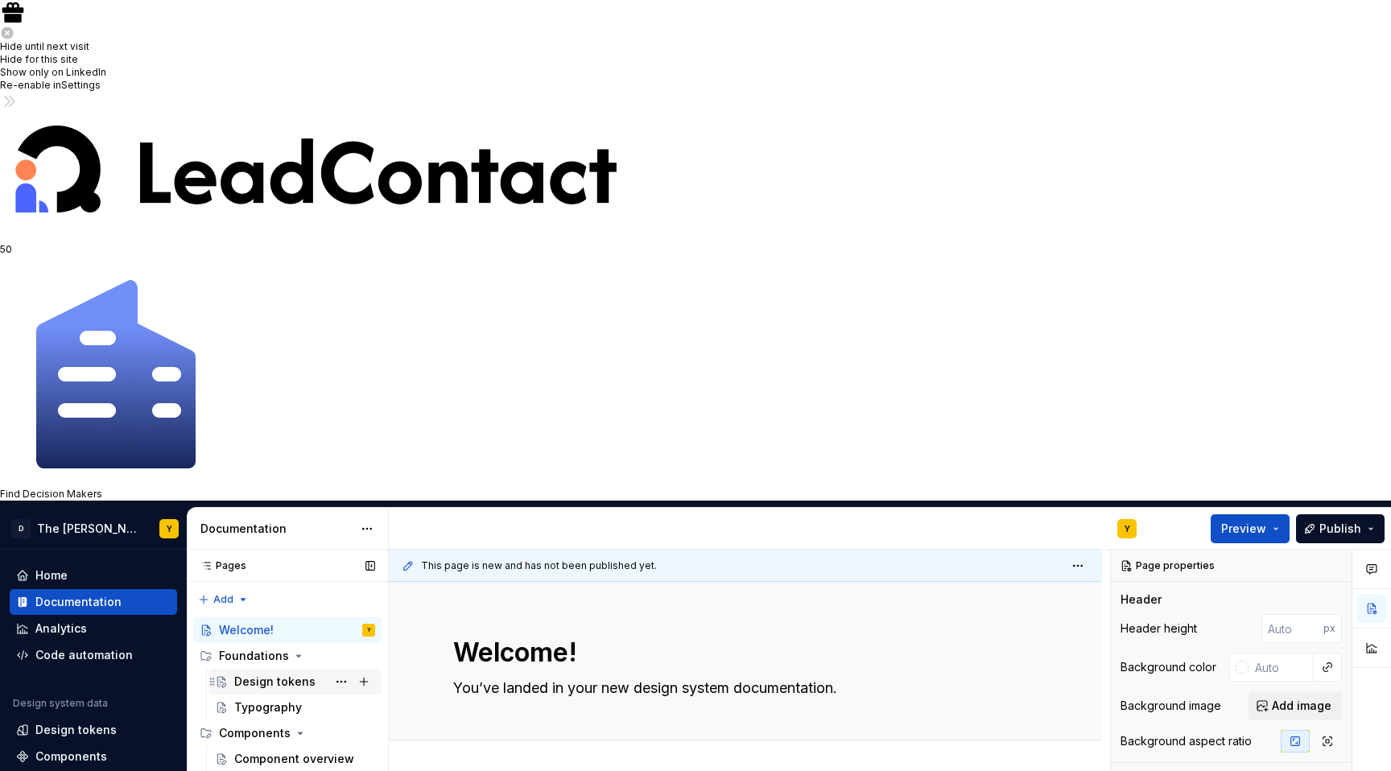
click at [259, 674] on div "Design tokens" at bounding box center [274, 682] width 81 height 16
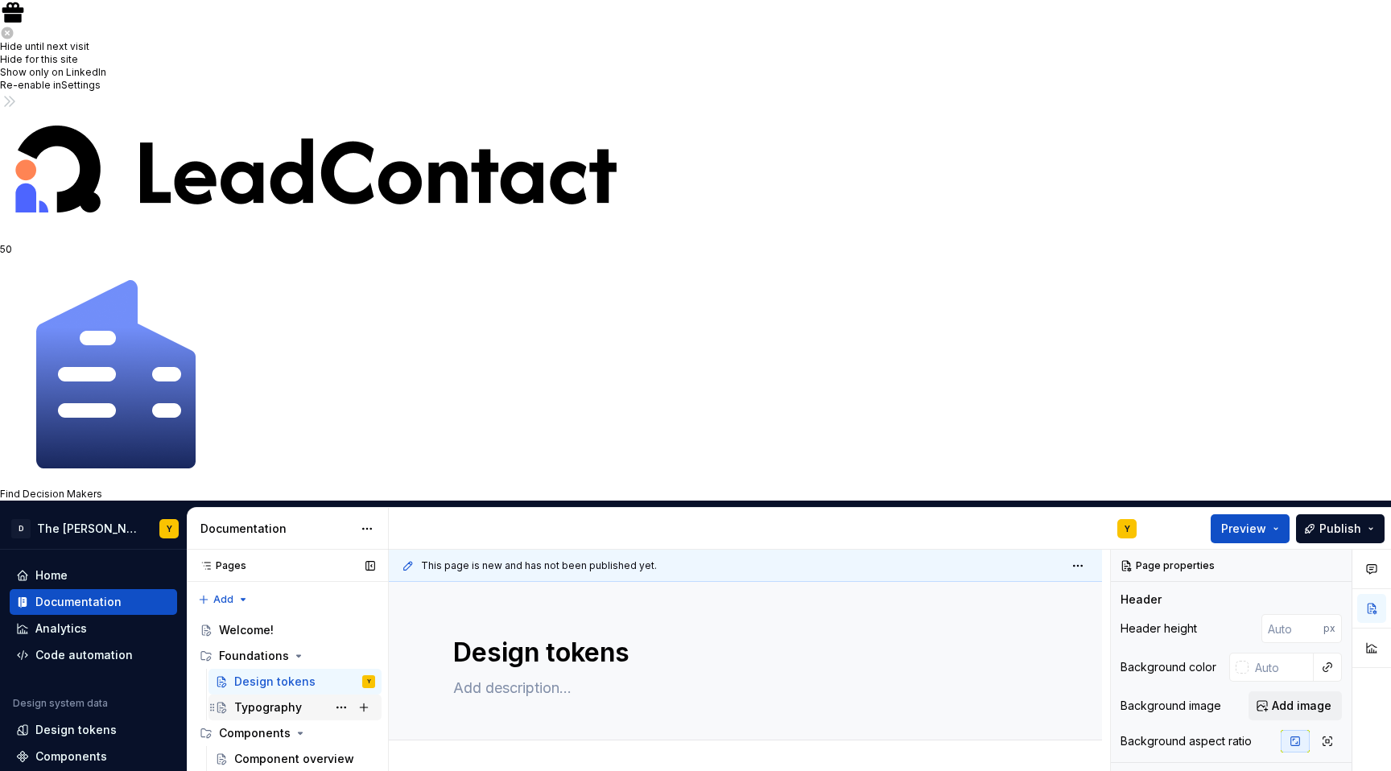
click at [281, 700] on div "Typography" at bounding box center [268, 708] width 68 height 16
click at [279, 674] on div "Design tokens" at bounding box center [274, 682] width 81 height 16
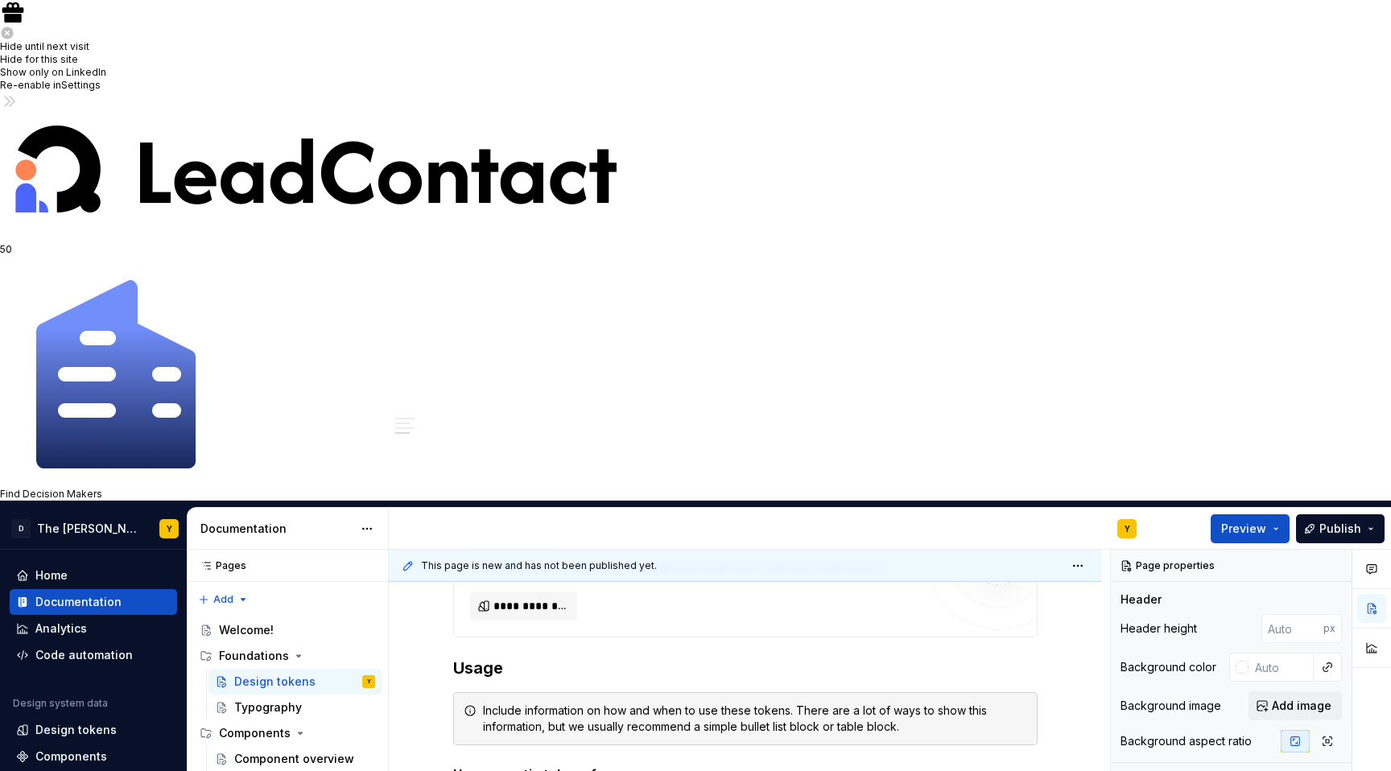
scroll to position [1257, 0]
click at [281, 700] on div "Typography" at bounding box center [268, 708] width 68 height 16
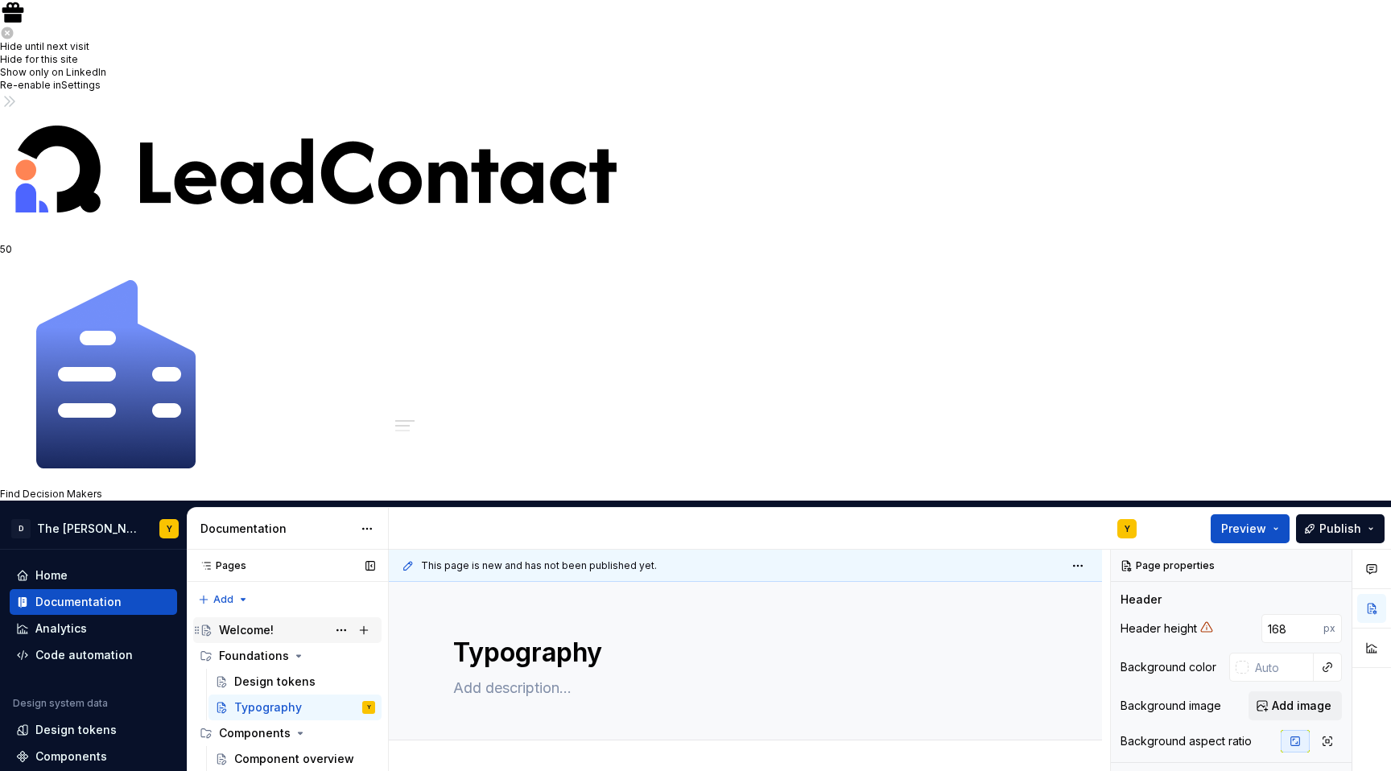
click at [248, 622] on div "Welcome!" at bounding box center [246, 630] width 55 height 16
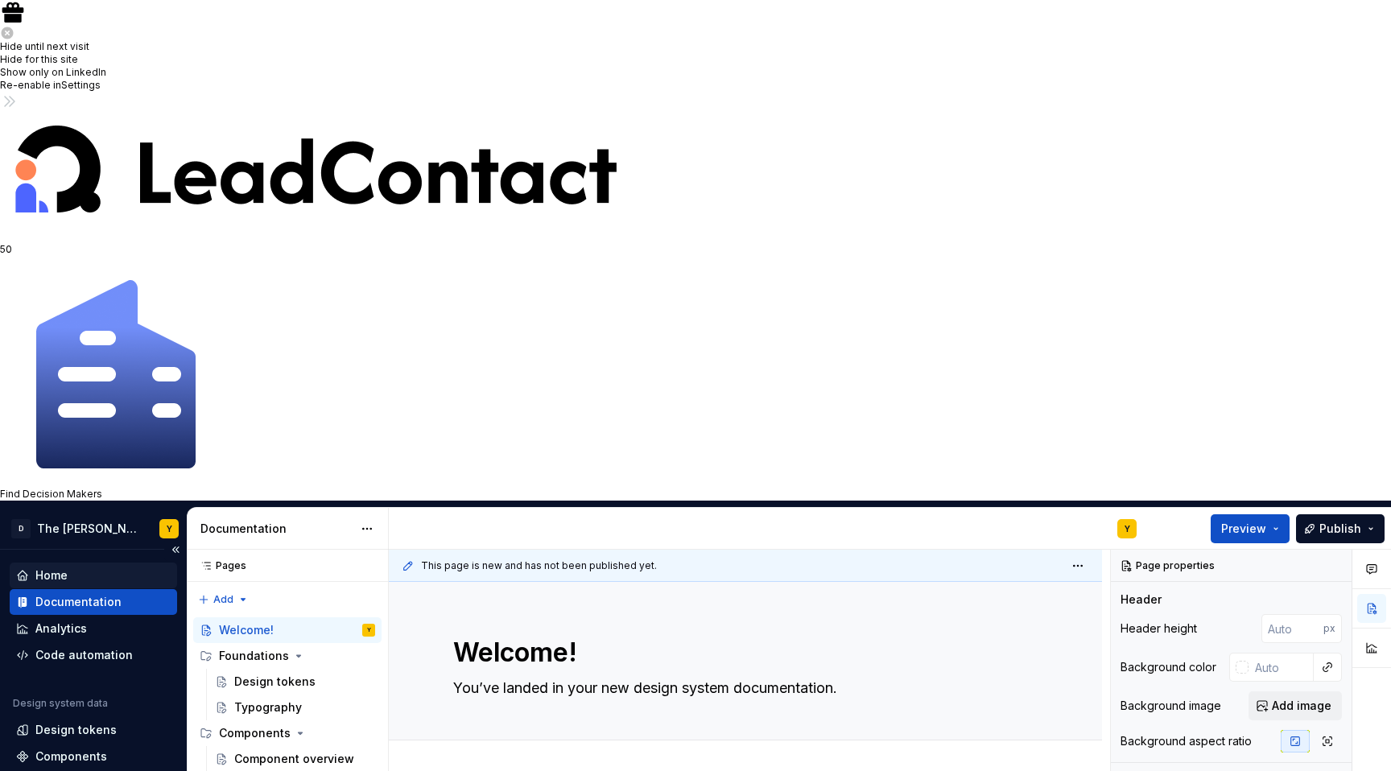
click at [64, 568] on div "Home" at bounding box center [51, 576] width 32 height 16
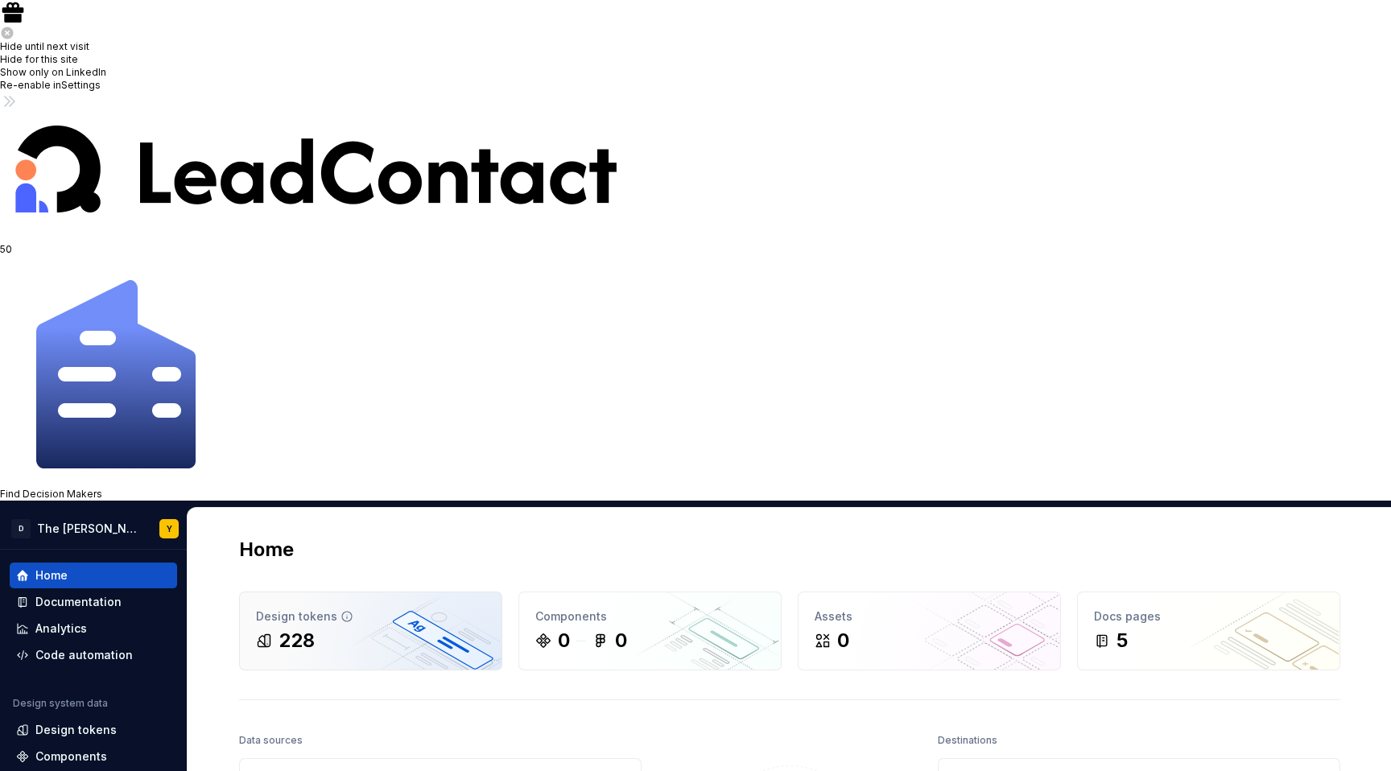
click at [360, 628] on div "228" at bounding box center [370, 641] width 229 height 26
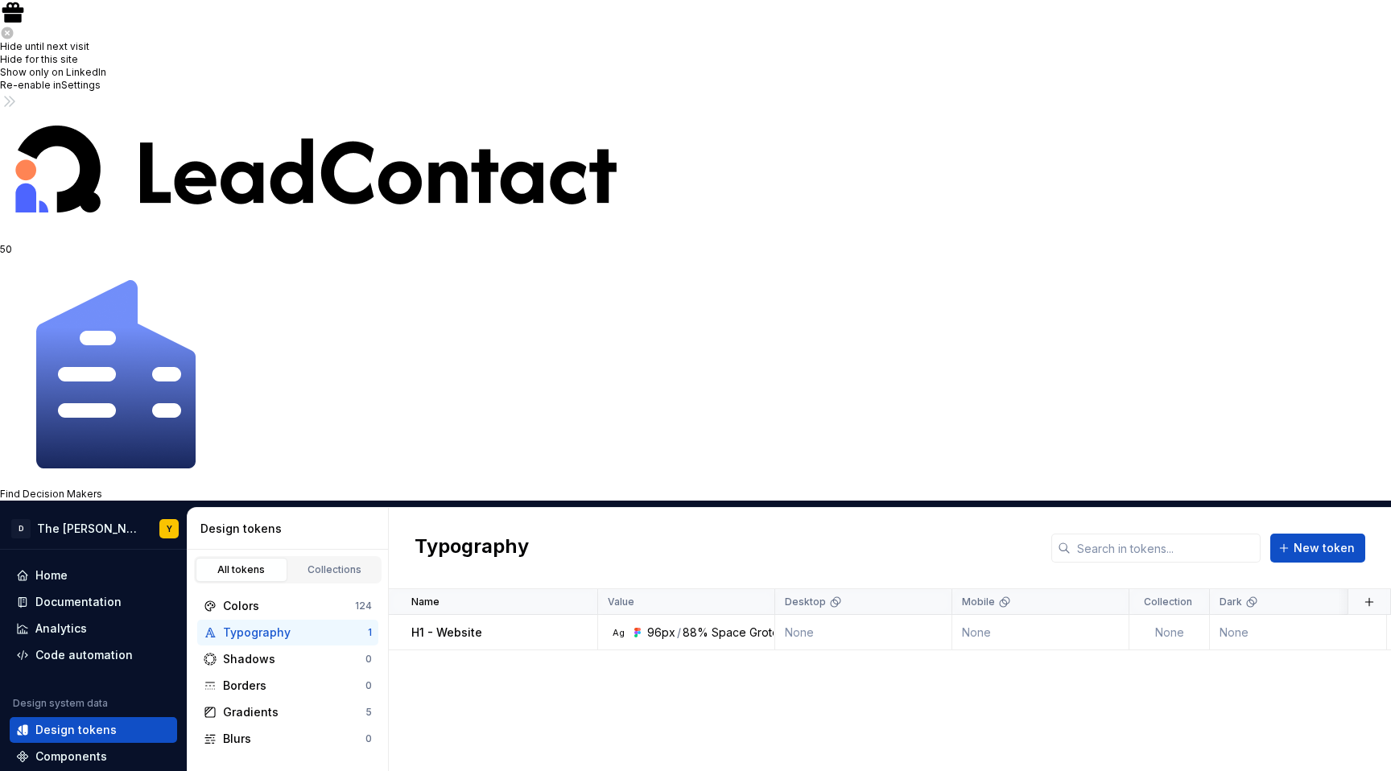
scroll to position [110, 0]
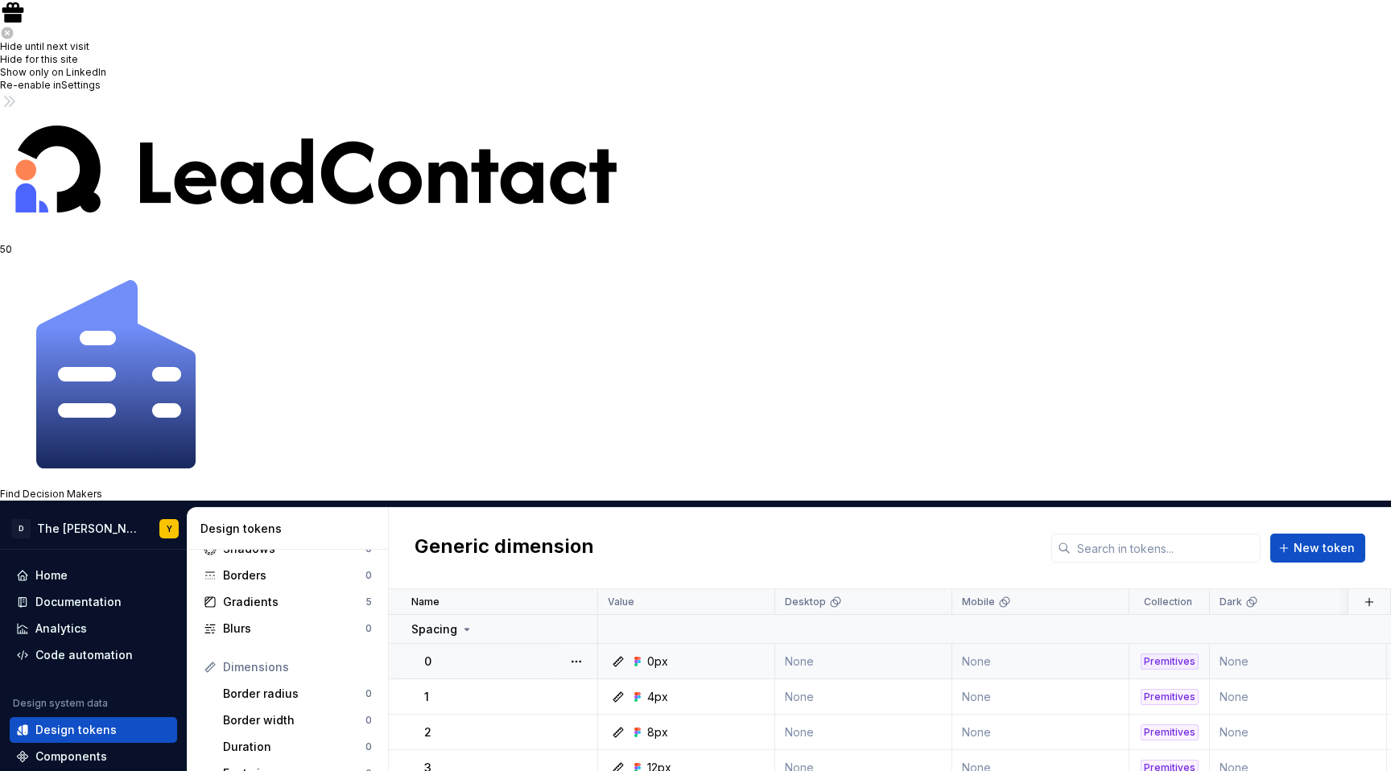
click at [457, 644] on td "0" at bounding box center [493, 661] width 209 height 35
click at [432, 654] on div "0" at bounding box center [510, 662] width 172 height 16
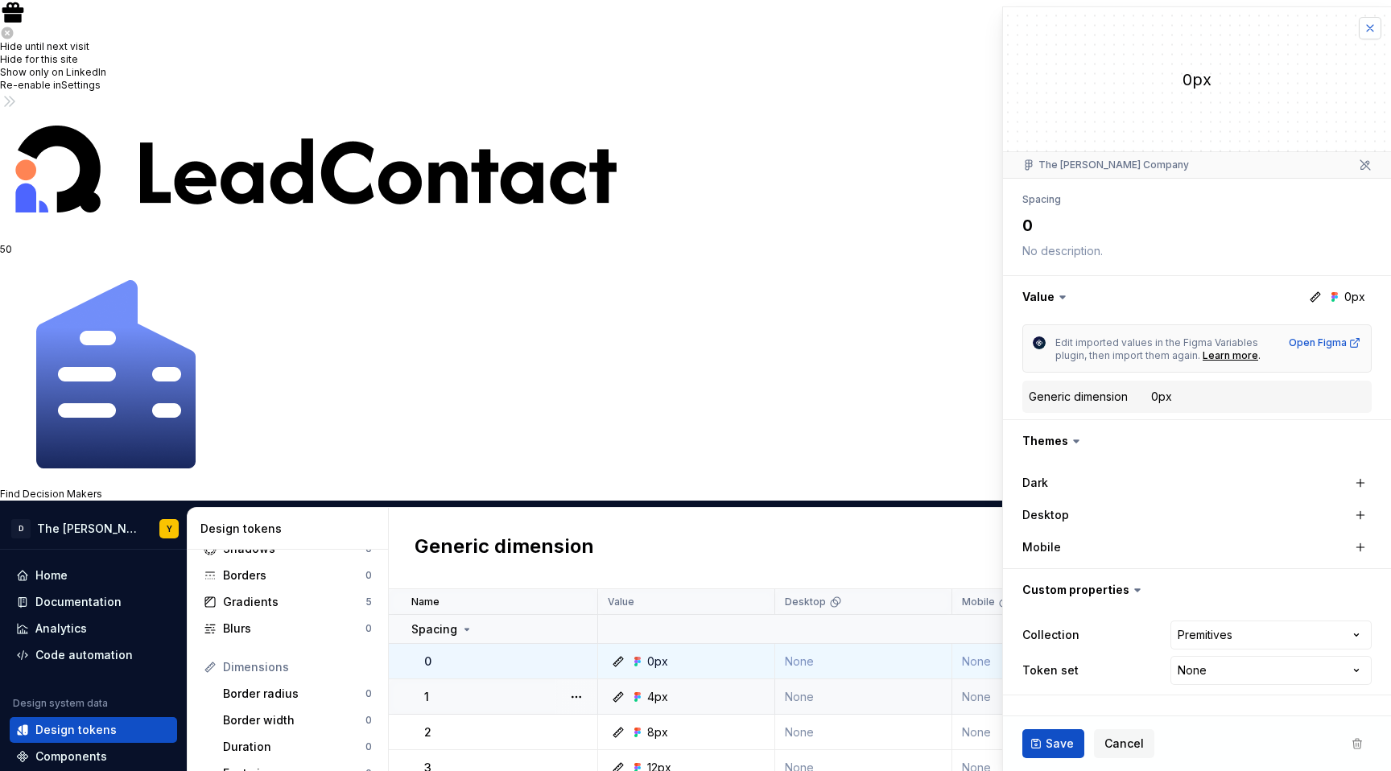
click at [1365, 28] on button "button" at bounding box center [1370, 28] width 23 height 23
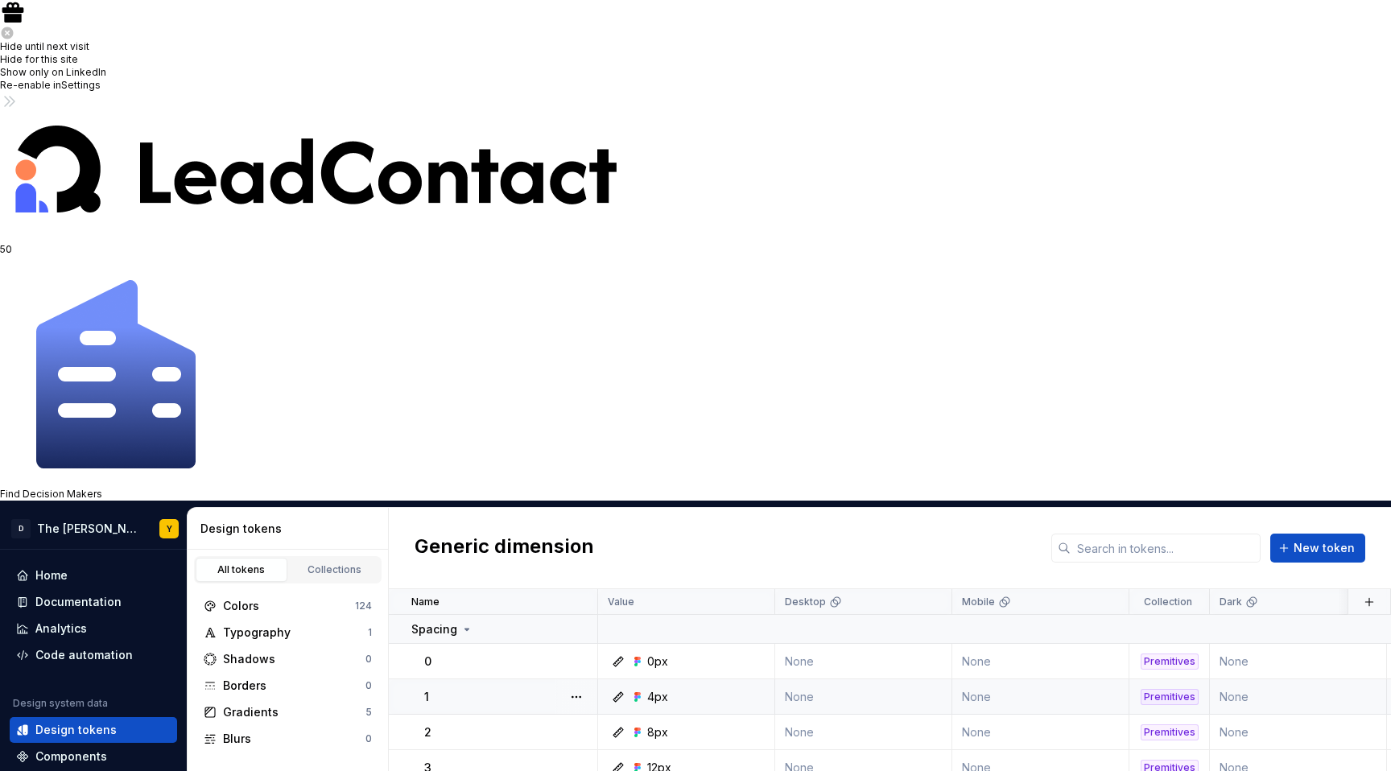
click at [271, 598] on div "Colors" at bounding box center [289, 606] width 132 height 16
click at [68, 594] on div "Documentation" at bounding box center [78, 602] width 86 height 16
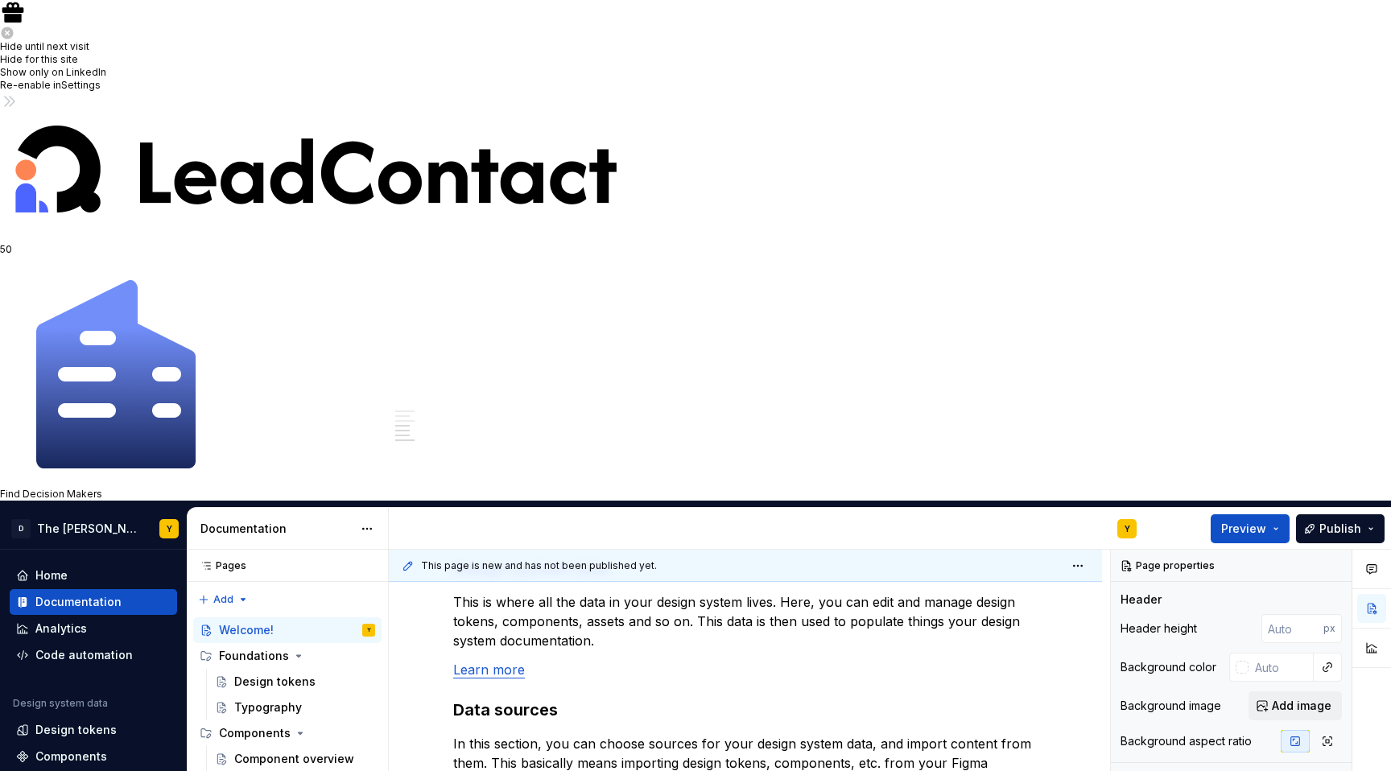
scroll to position [1293, 0]
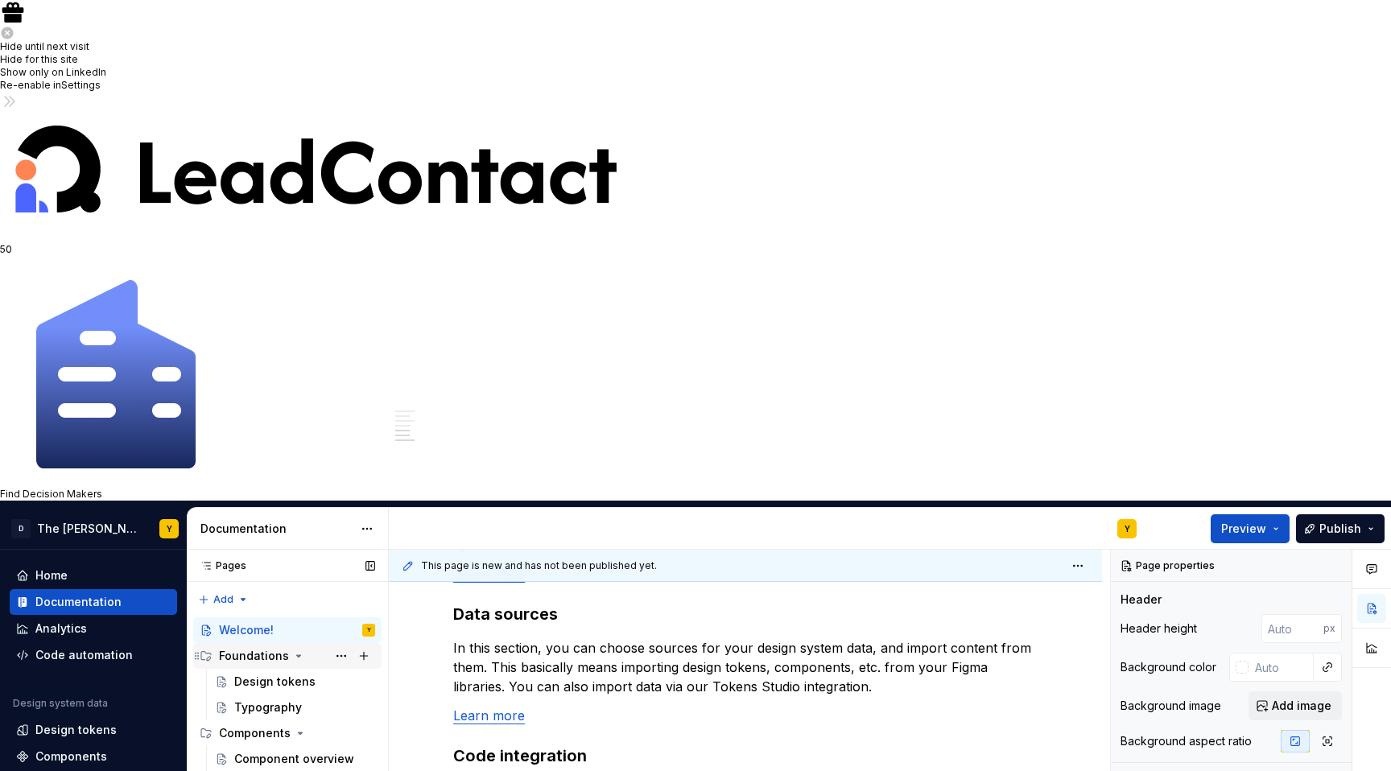
click at [256, 648] on div "Foundations" at bounding box center [254, 656] width 70 height 16
click at [261, 645] on div "Foundations" at bounding box center [297, 656] width 156 height 23
click at [240, 674] on div "Design tokens" at bounding box center [274, 682] width 81 height 16
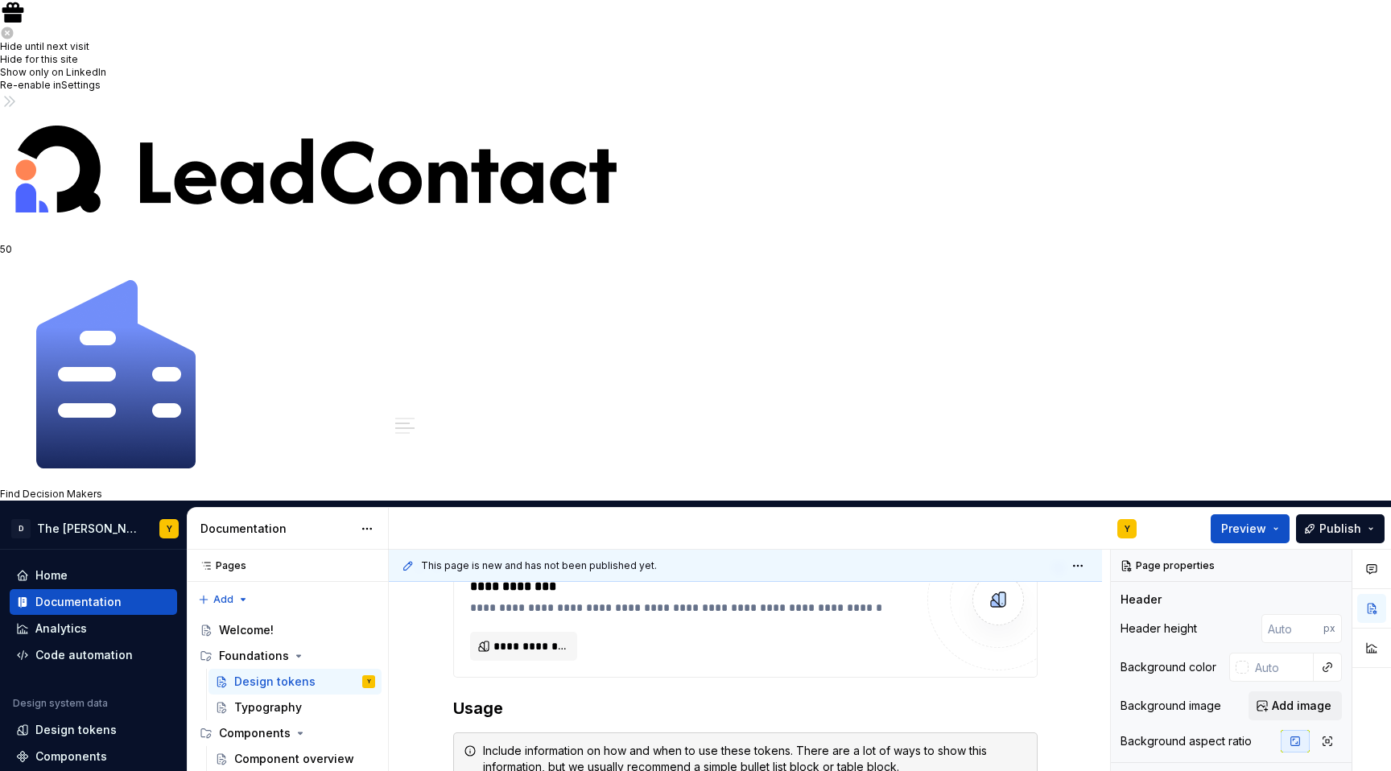
scroll to position [698, 0]
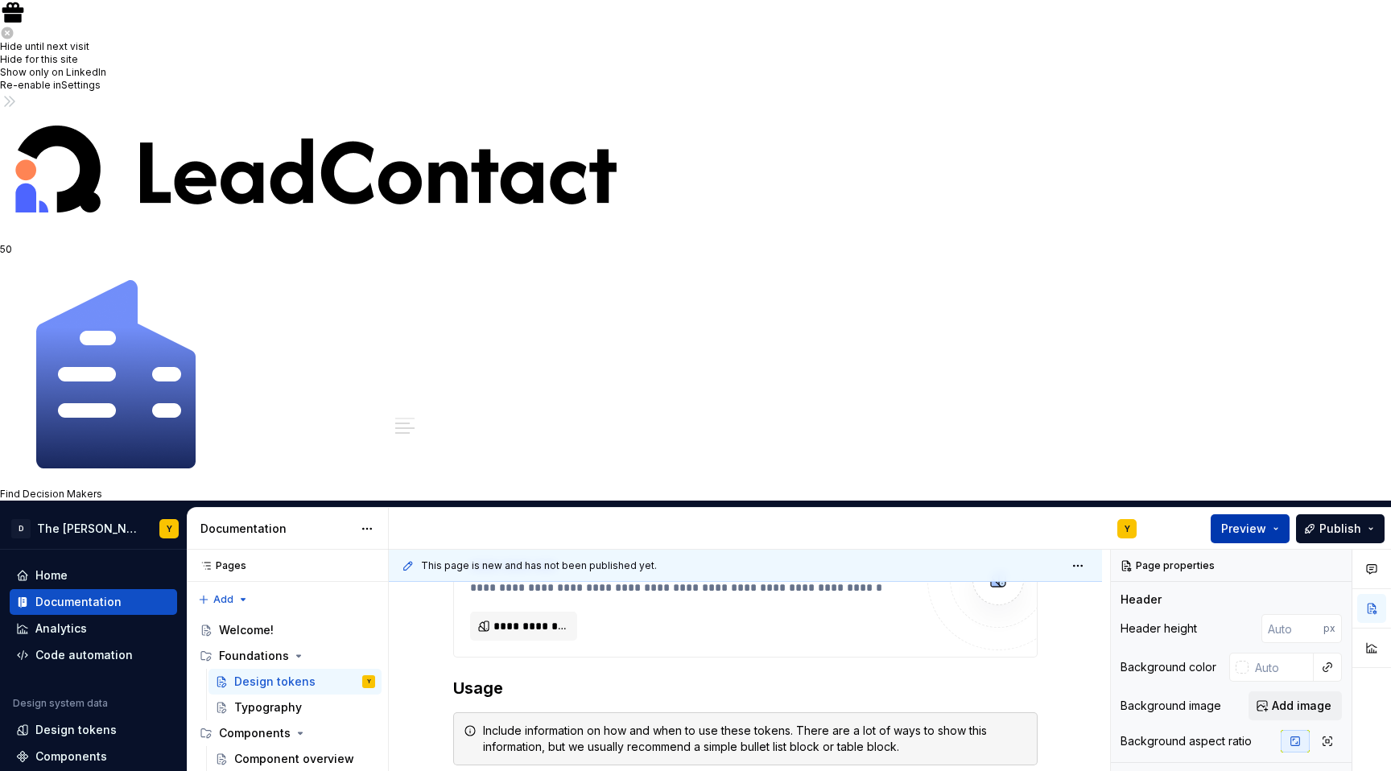
click at [1235, 521] on span "Preview" at bounding box center [1243, 529] width 45 height 16
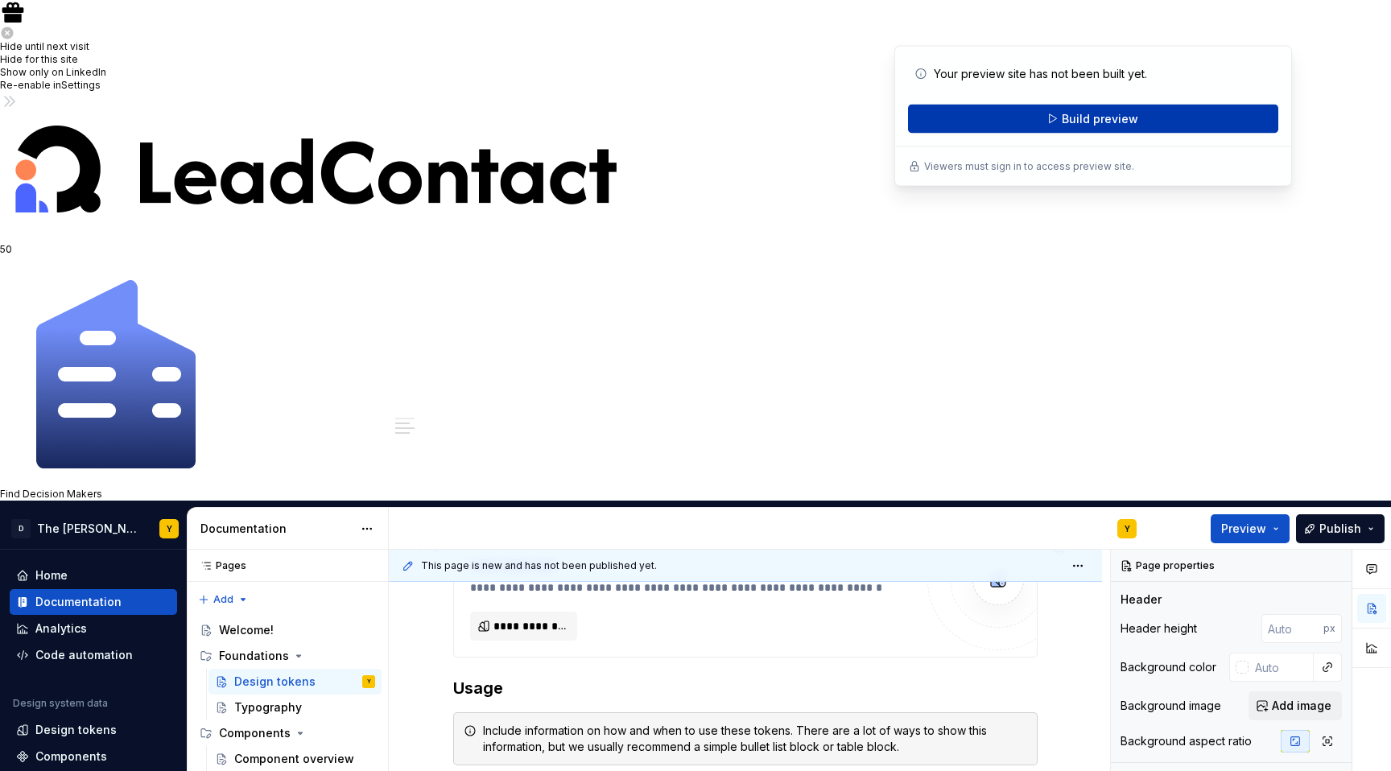
click at [1071, 126] on button "Build preview" at bounding box center [1093, 119] width 370 height 29
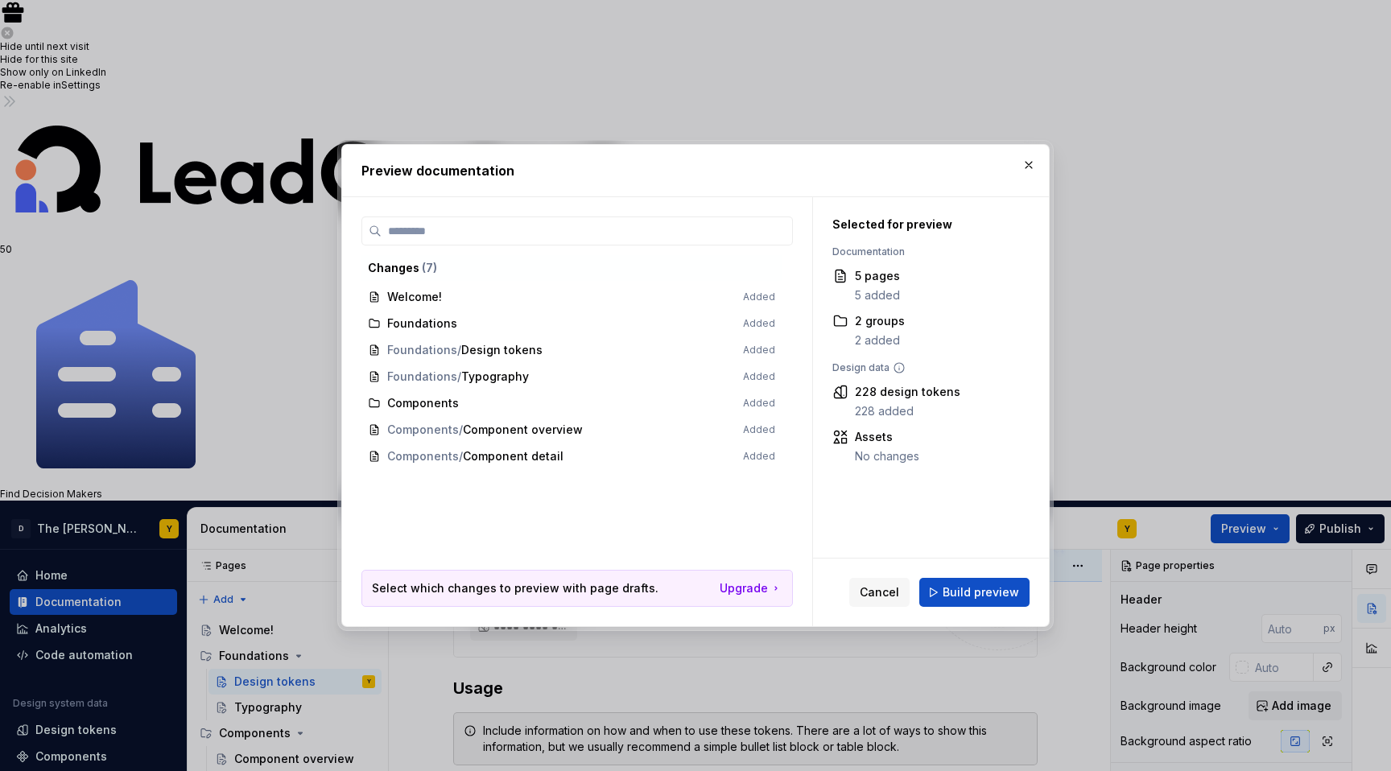
click at [519, 343] on span "Foundations / Design tokens Added" at bounding box center [571, 350] width 420 height 27
click at [539, 354] on span "Foundations / Design tokens Added" at bounding box center [571, 350] width 420 height 27
click at [973, 602] on button "Build preview" at bounding box center [974, 592] width 110 height 29
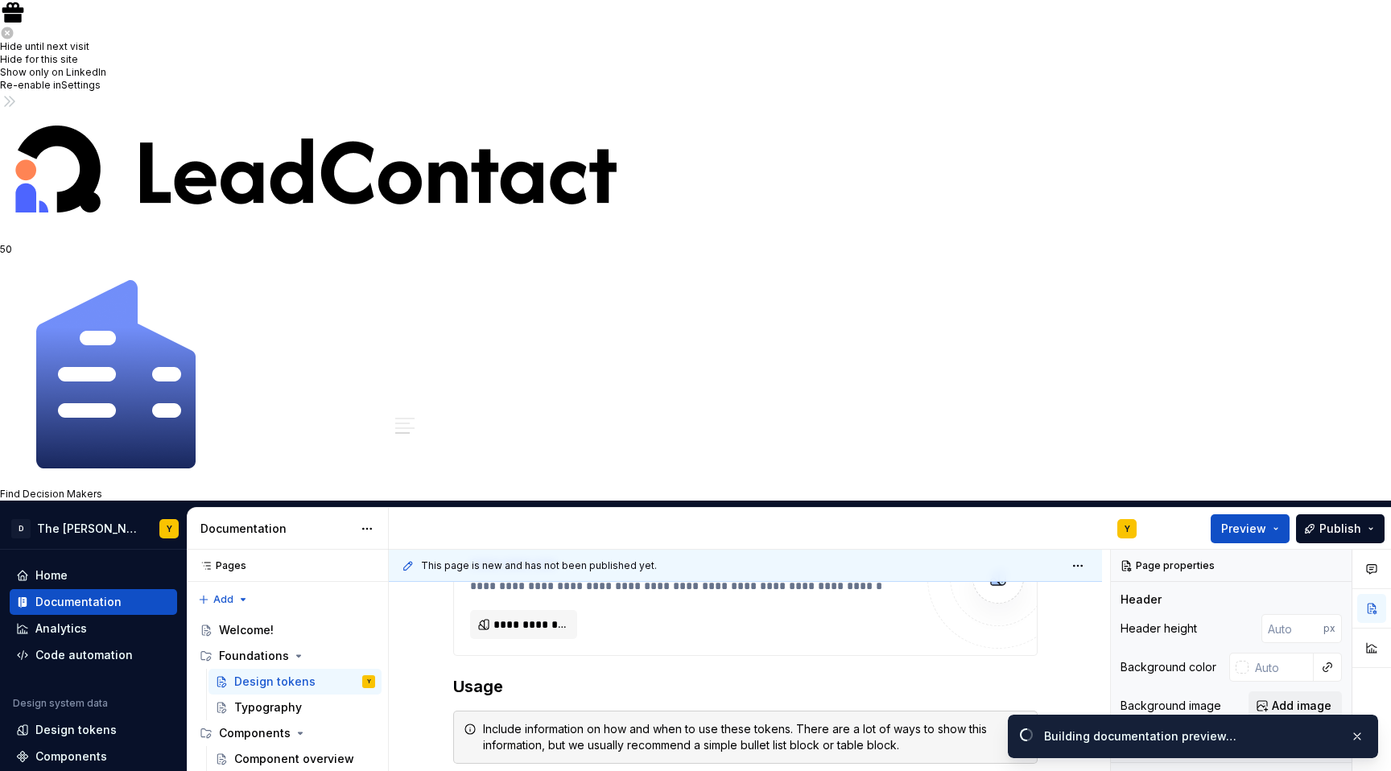
scroll to position [1257, 0]
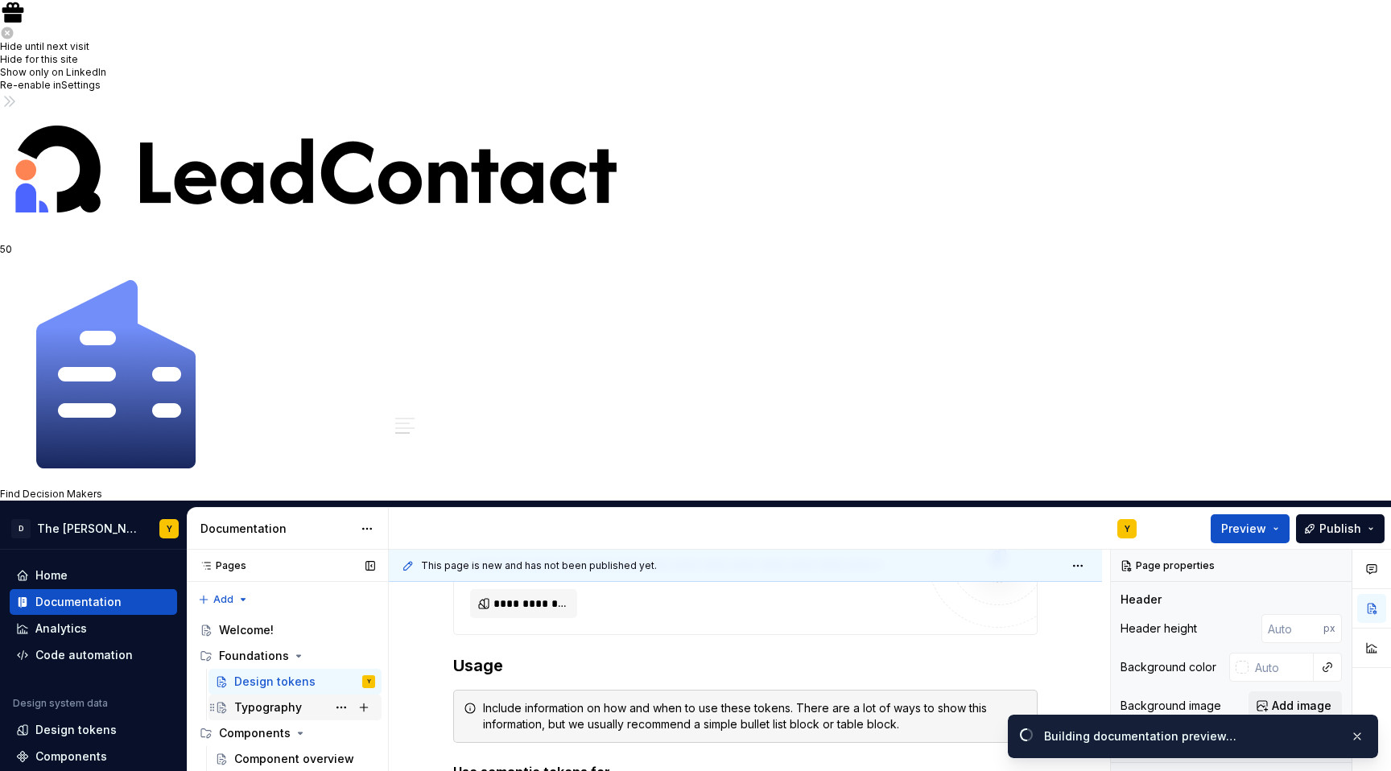
click at [260, 700] on div "Typography" at bounding box center [268, 708] width 68 height 16
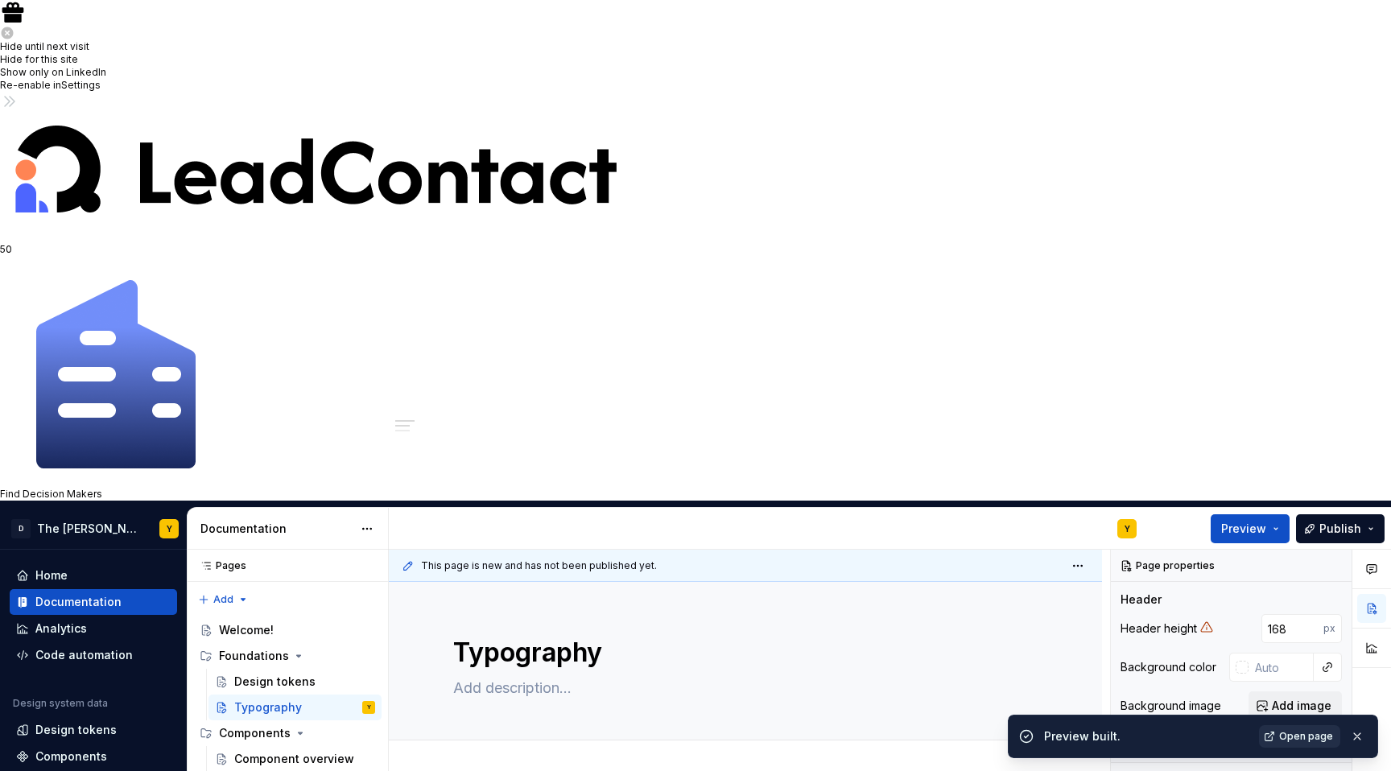
click at [1303, 741] on span "Open page" at bounding box center [1306, 736] width 54 height 13
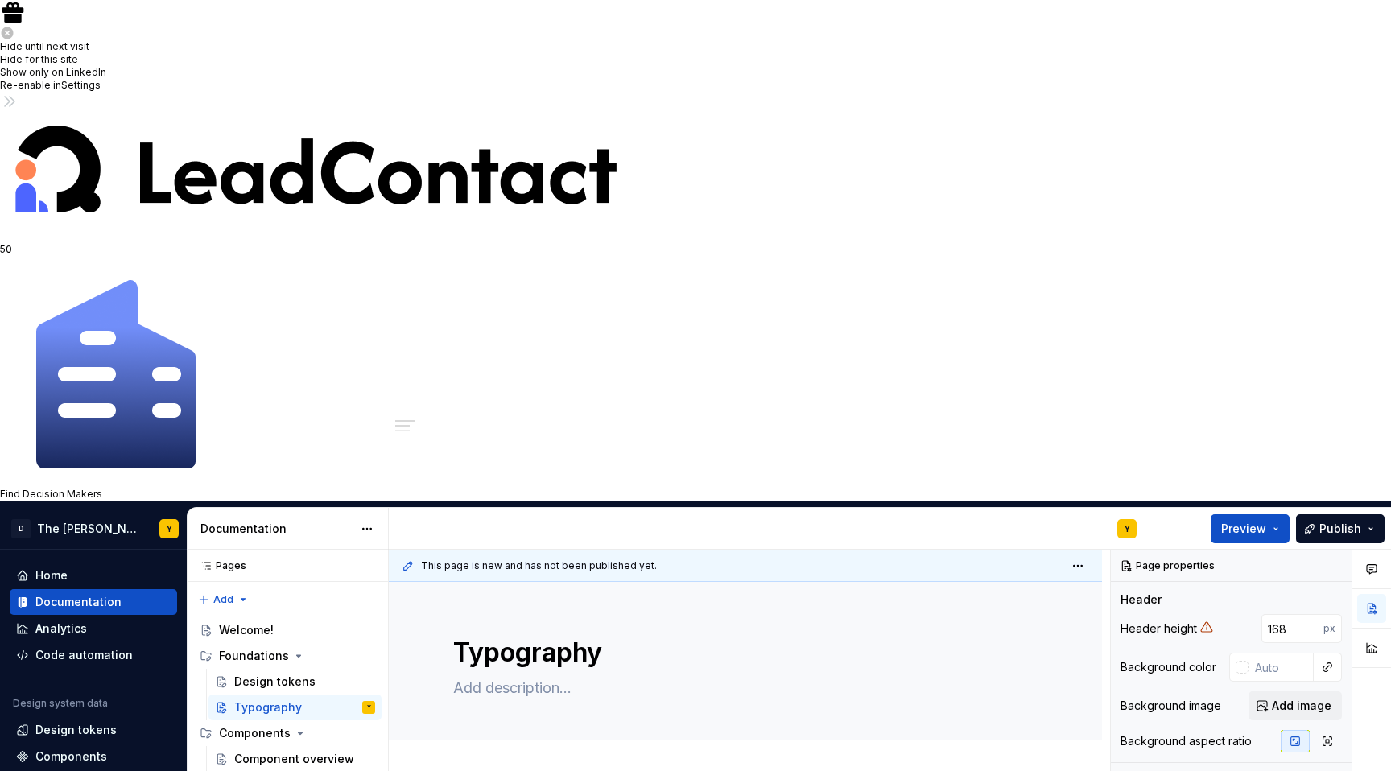
type textarea "*"
